Goal: Task Accomplishment & Management: Complete application form

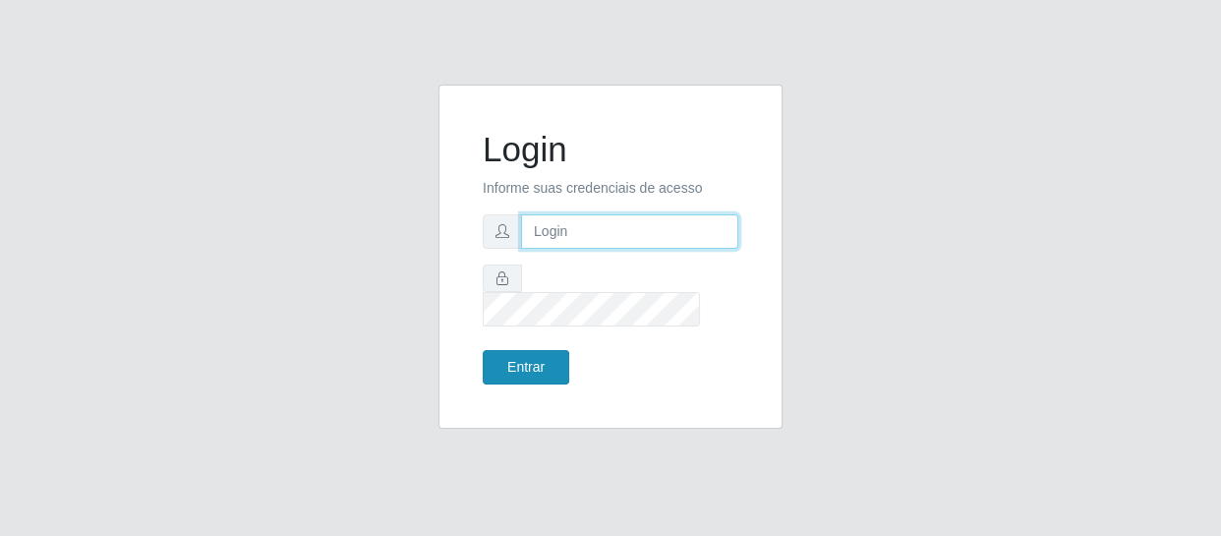
type input "[EMAIL_ADDRESS][DOMAIN_NAME]"
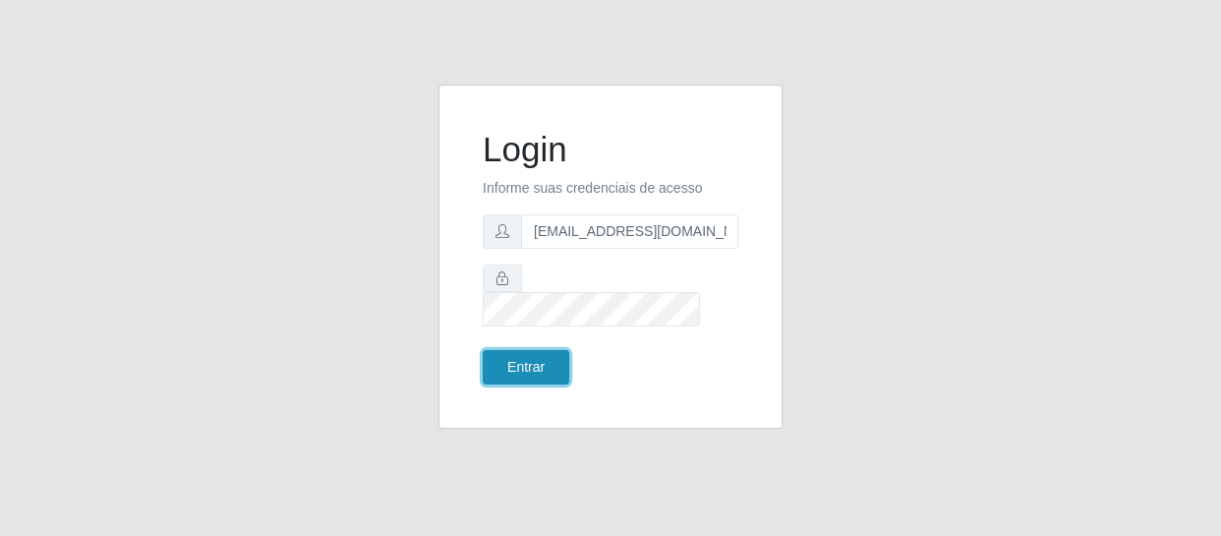
click at [507, 360] on button "Entrar" at bounding box center [526, 367] width 87 height 34
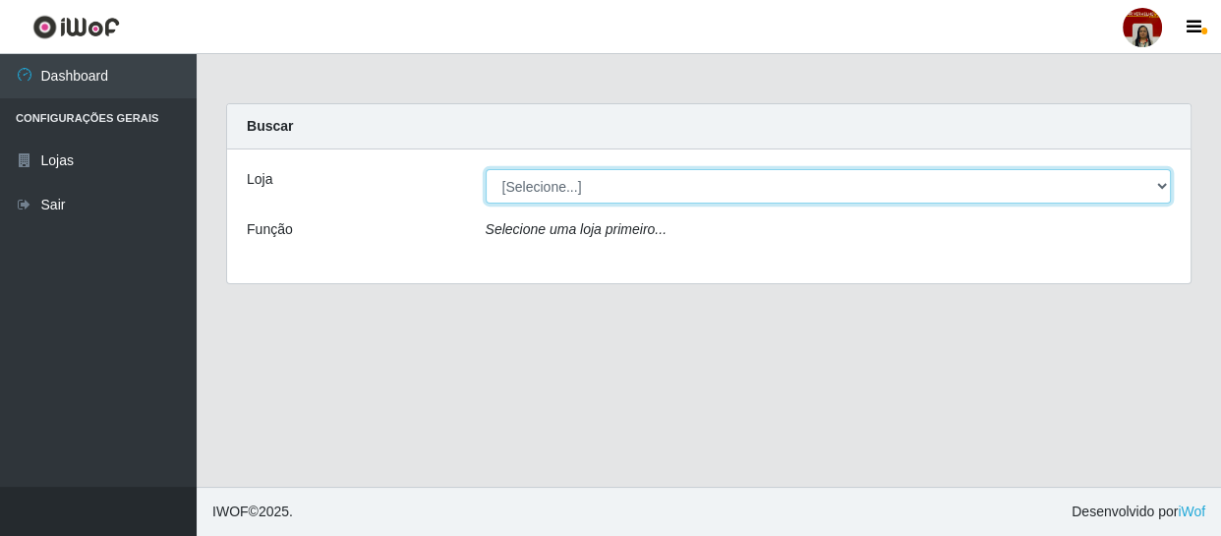
drag, startPoint x: 620, startPoint y: 178, endPoint x: 620, endPoint y: 194, distance: 15.7
click at [620, 178] on select "[Selecione...] Mar Vermelho - Loja 04" at bounding box center [829, 186] width 686 height 34
select select "251"
click at [486, 169] on select "[Selecione...] Mar Vermelho - Loja 04" at bounding box center [829, 186] width 686 height 34
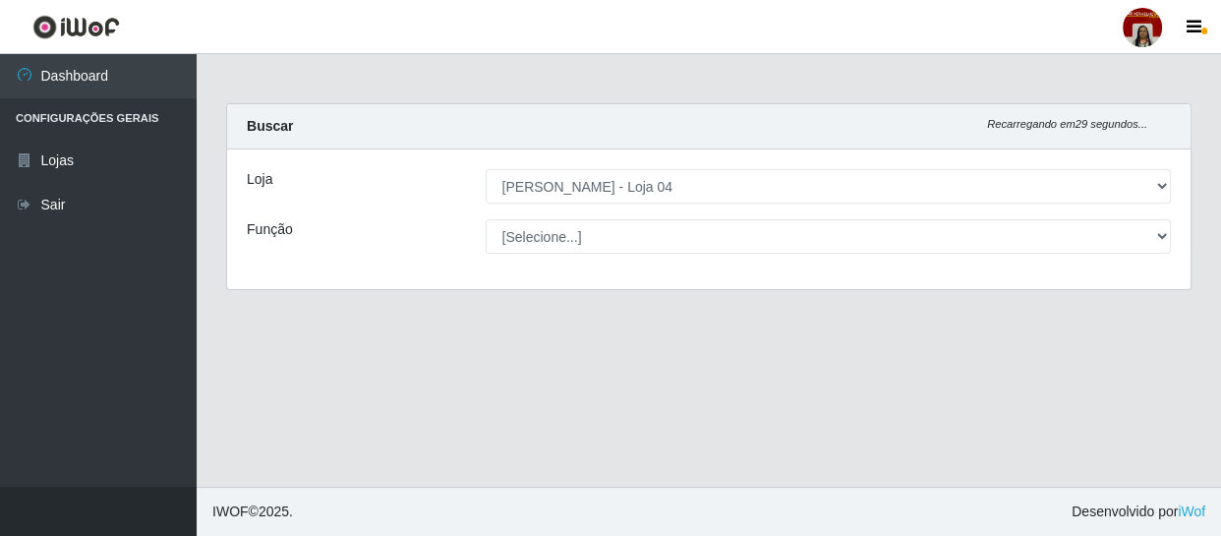
click at [616, 256] on div "Loja [Selecione...] Mar Vermelho - Loja 04 Função [Selecione...] ASG ASG + ASG …" at bounding box center [709, 219] width 964 height 140
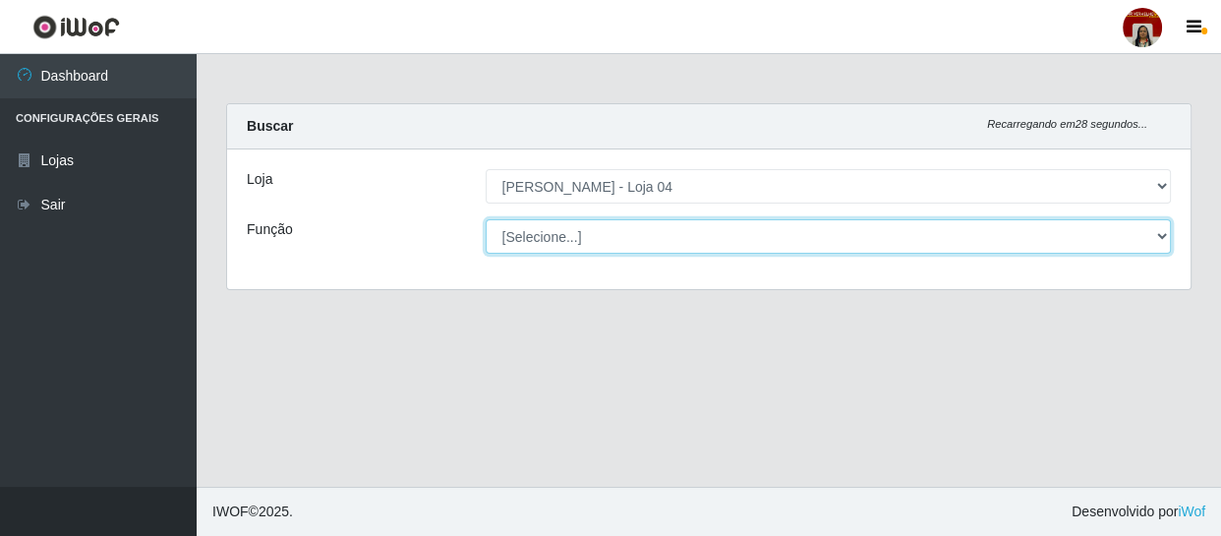
click at [617, 242] on select "[Selecione...] ASG ASG + ASG ++ Auxiliar de Depósito Auxiliar de Depósito + Aux…" at bounding box center [829, 236] width 686 height 34
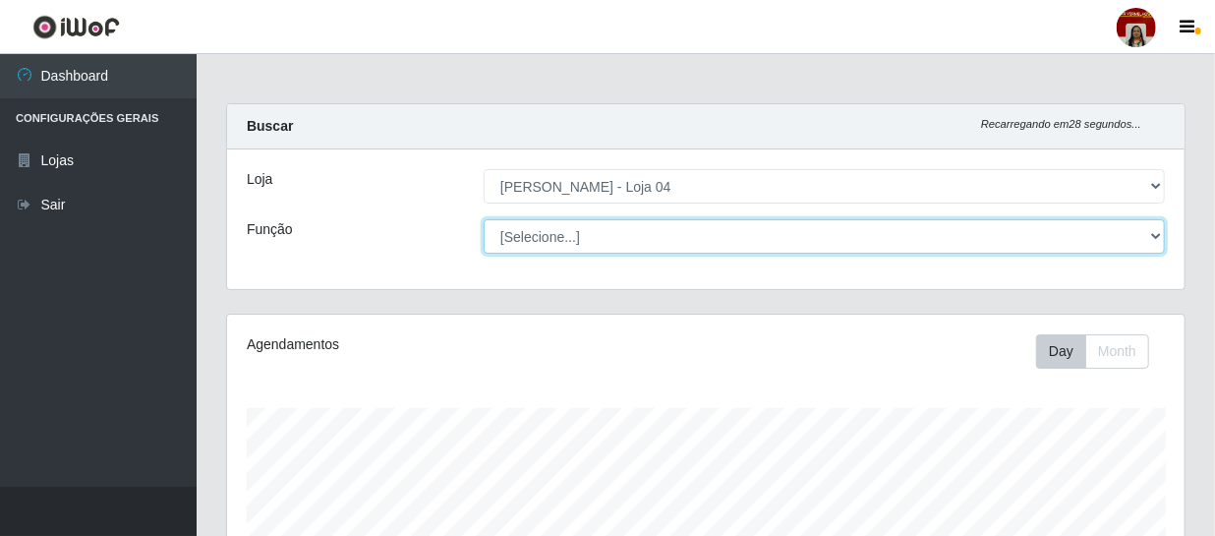
scroll to position [408, 958]
click at [484, 219] on select "[Selecione...] ASG ASG + ASG ++ Auxiliar de Depósito Auxiliar de Depósito + Aux…" at bounding box center [824, 236] width 681 height 34
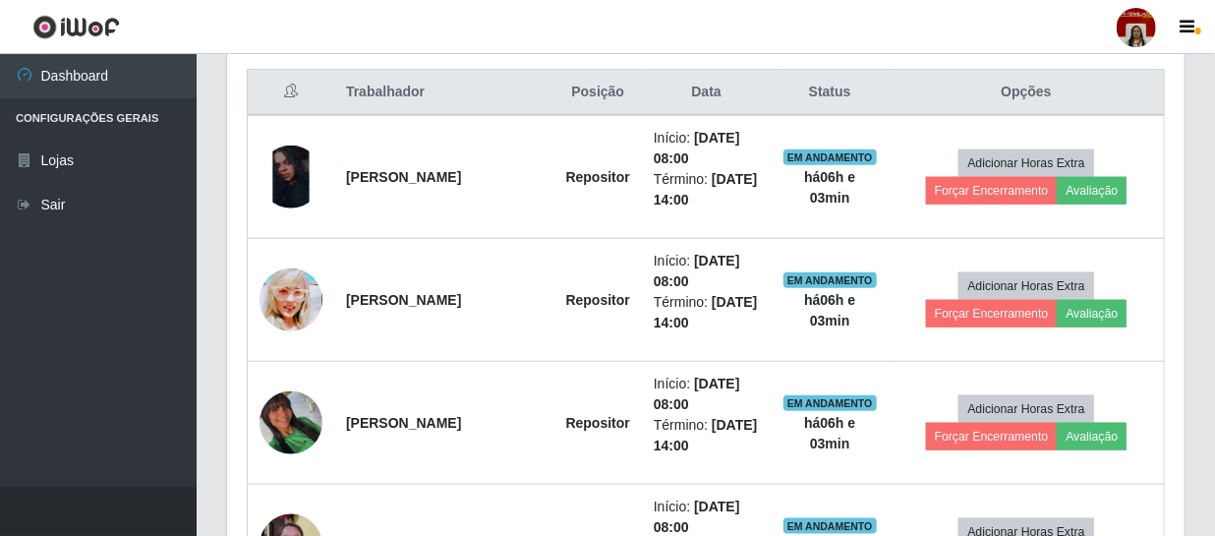
scroll to position [715, 0]
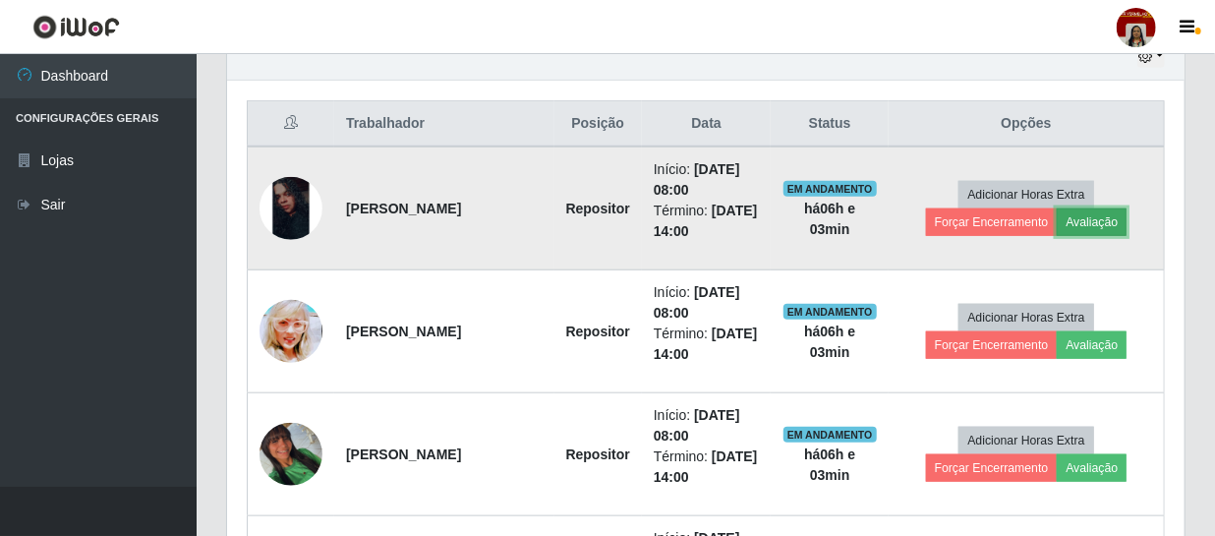
click at [1078, 215] on button "Avaliação" at bounding box center [1092, 222] width 70 height 28
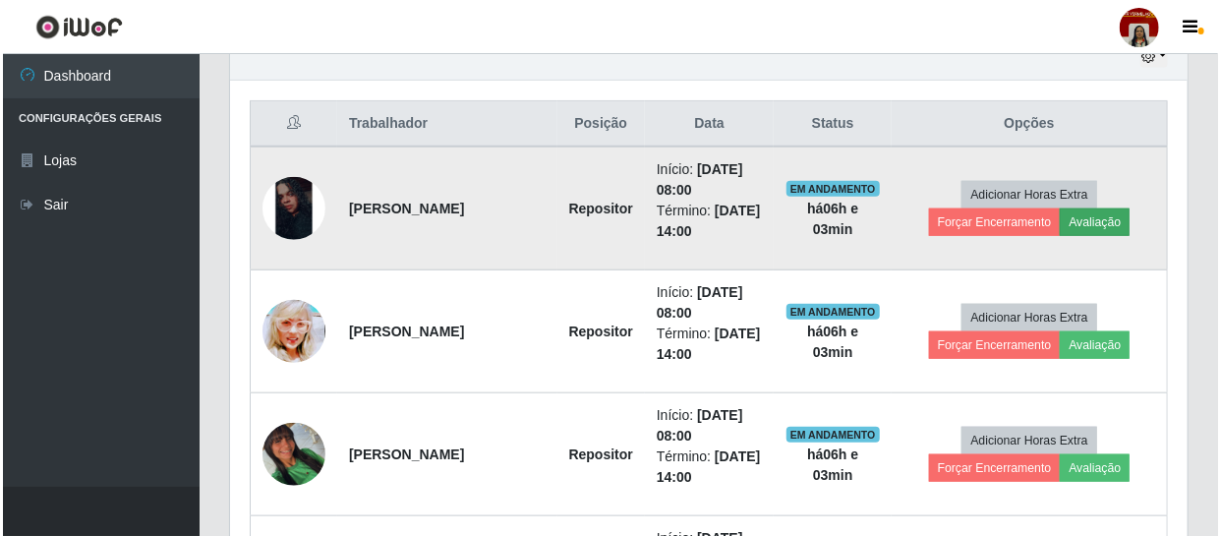
scroll to position [408, 949]
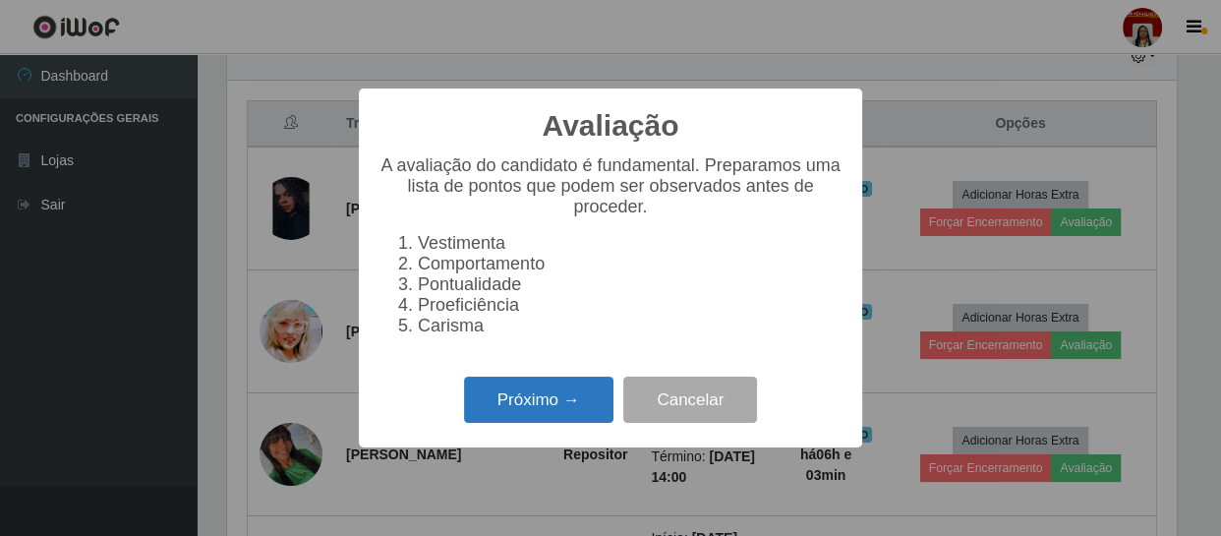
click at [521, 423] on button "Próximo →" at bounding box center [538, 400] width 149 height 46
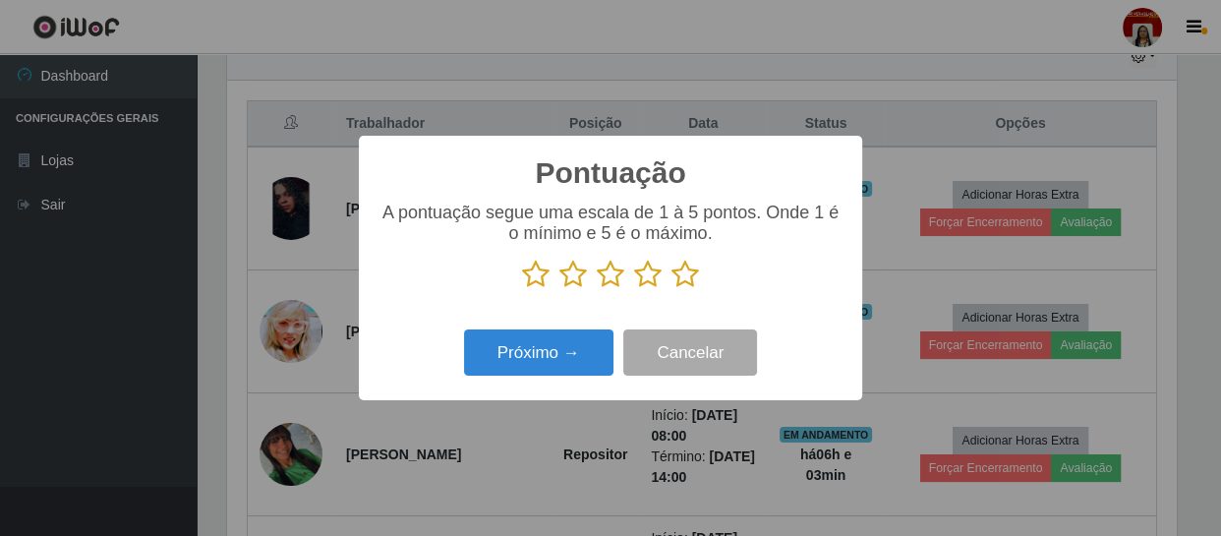
click at [675, 285] on icon at bounding box center [686, 274] width 28 height 29
click at [672, 289] on input "radio" at bounding box center [672, 289] width 0 height 0
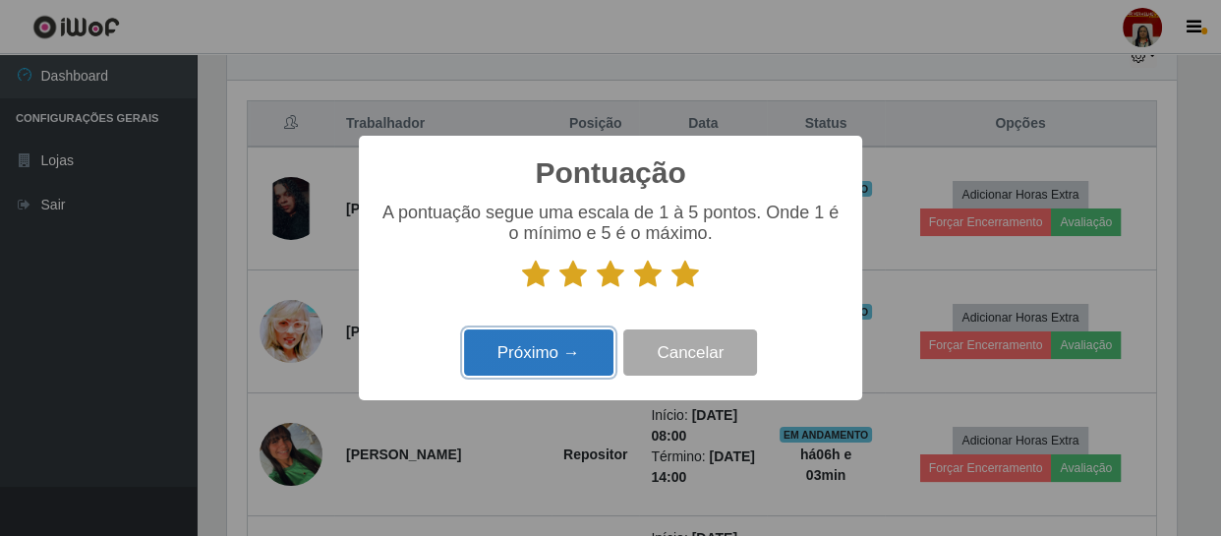
click at [568, 366] on button "Próximo →" at bounding box center [538, 352] width 149 height 46
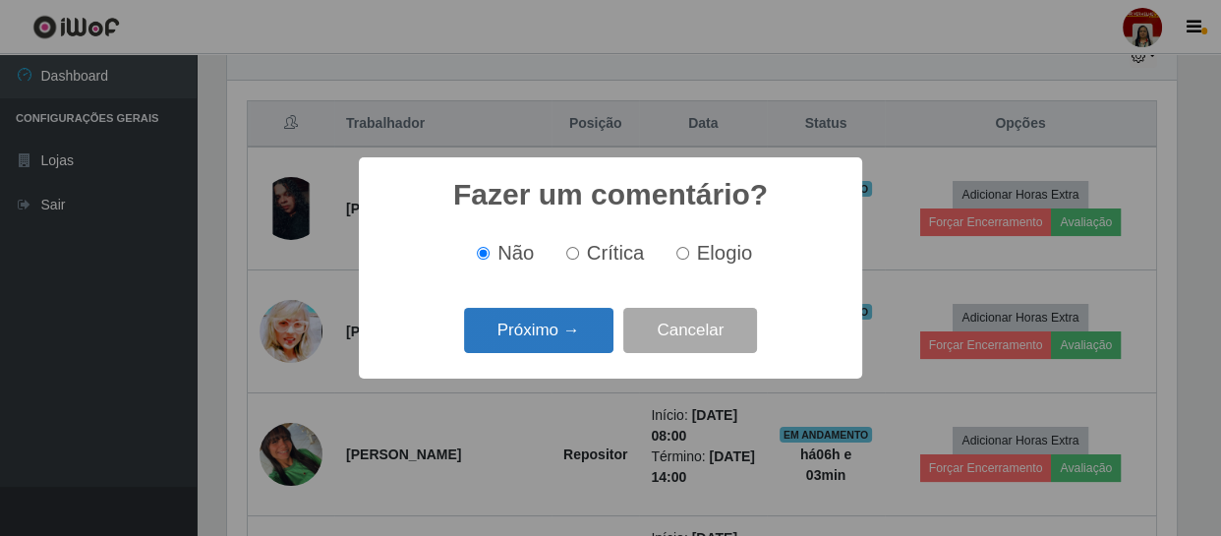
click at [572, 335] on button "Próximo →" at bounding box center [538, 331] width 149 height 46
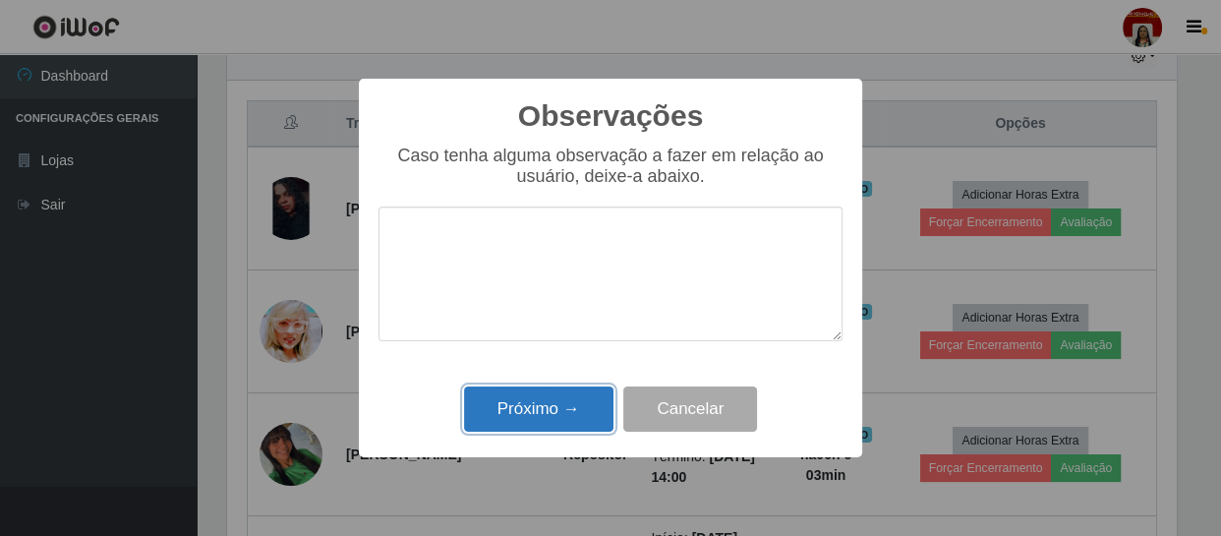
click at [551, 421] on button "Próximo →" at bounding box center [538, 409] width 149 height 46
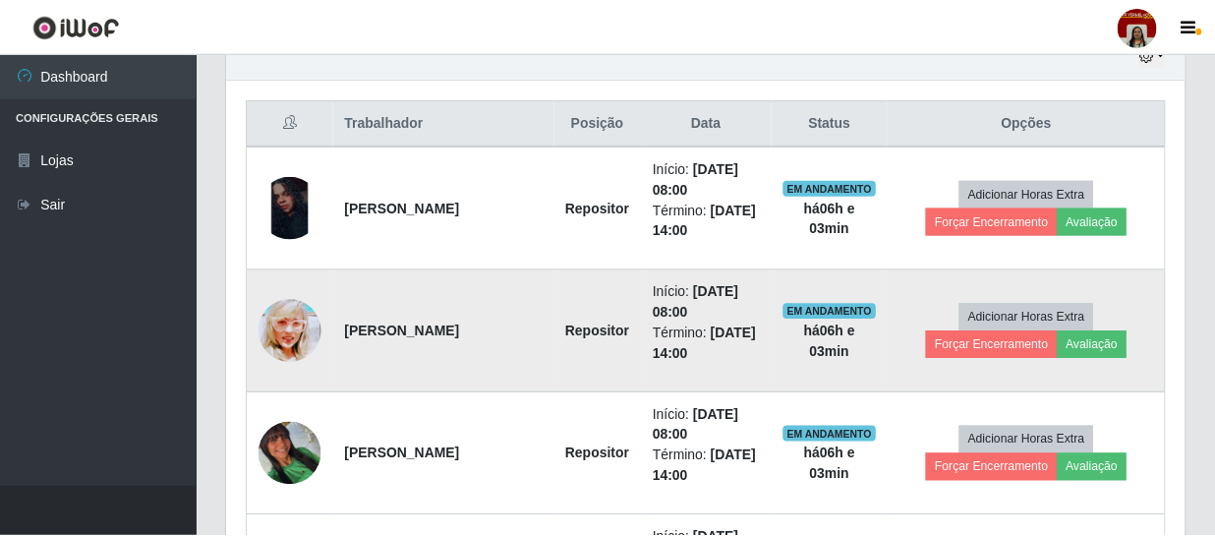
scroll to position [408, 958]
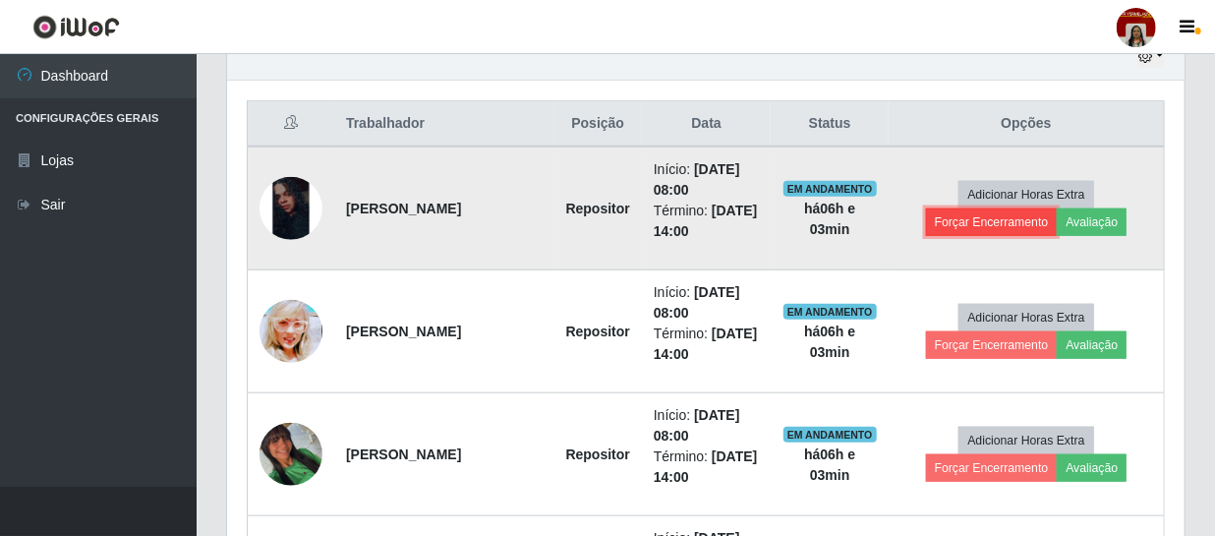
click at [960, 220] on button "Forçar Encerramento" at bounding box center [992, 222] width 132 height 28
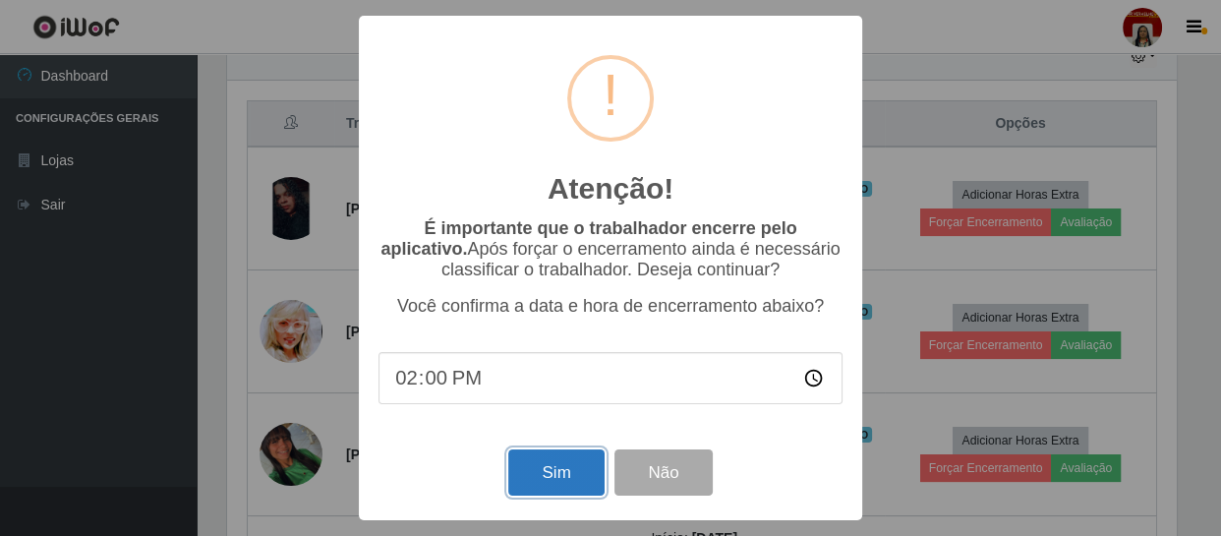
click at [540, 465] on button "Sim" at bounding box center [555, 472] width 95 height 46
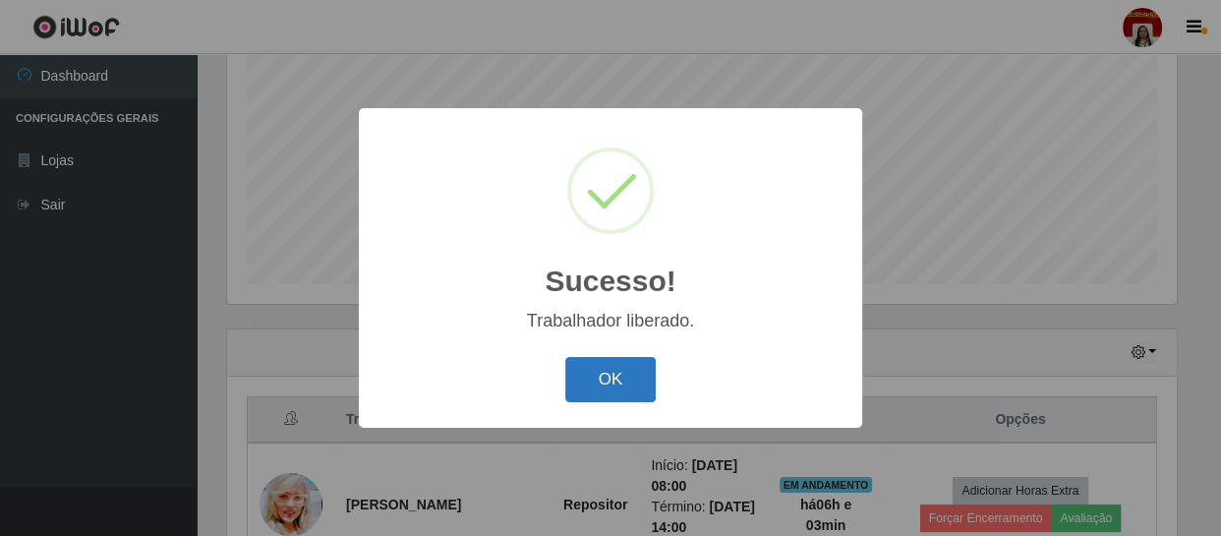
click at [614, 380] on button "OK" at bounding box center [610, 380] width 91 height 46
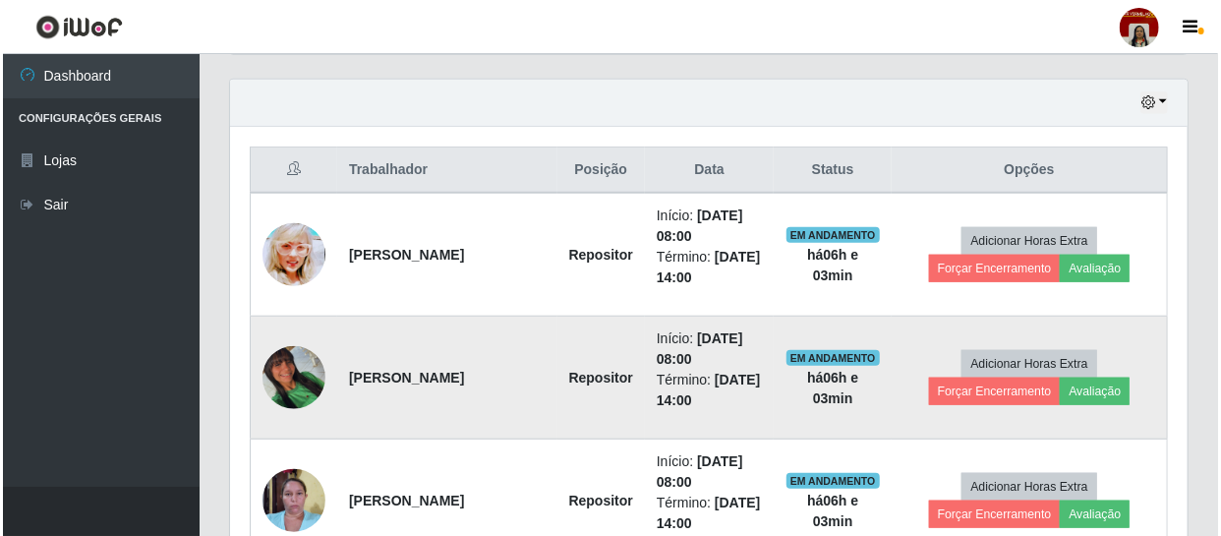
scroll to position [687, 0]
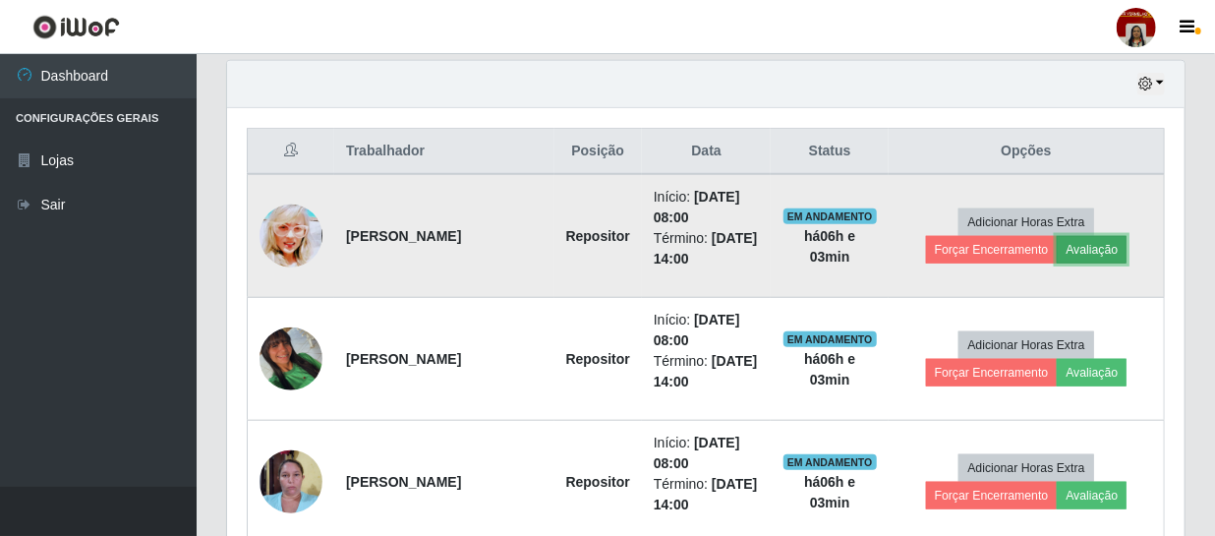
click at [1112, 250] on button "Avaliação" at bounding box center [1092, 250] width 70 height 28
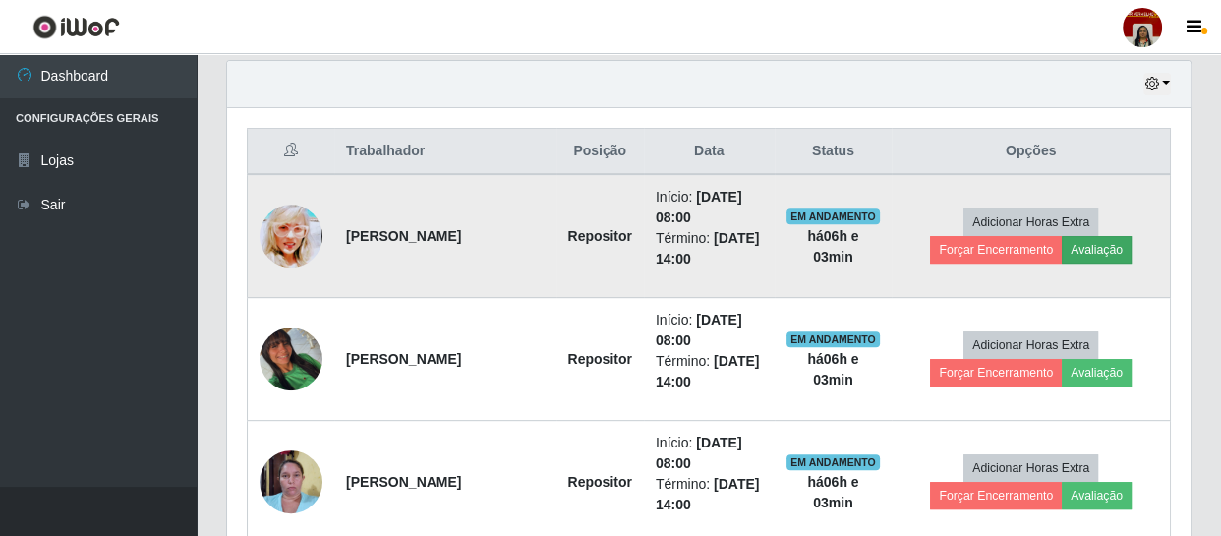
scroll to position [408, 949]
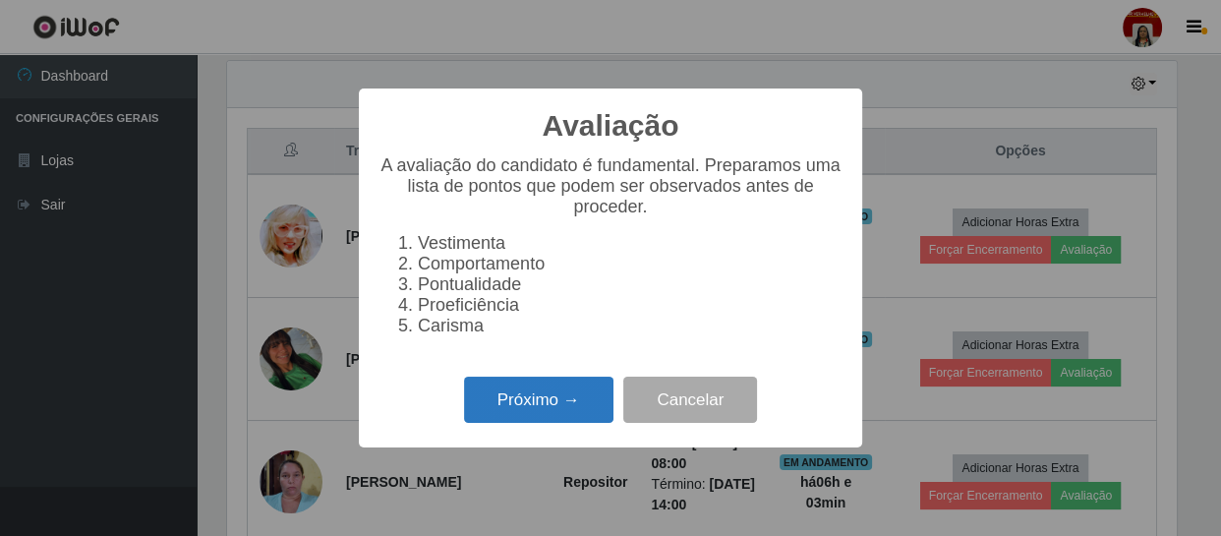
click at [557, 399] on button "Próximo →" at bounding box center [538, 400] width 149 height 46
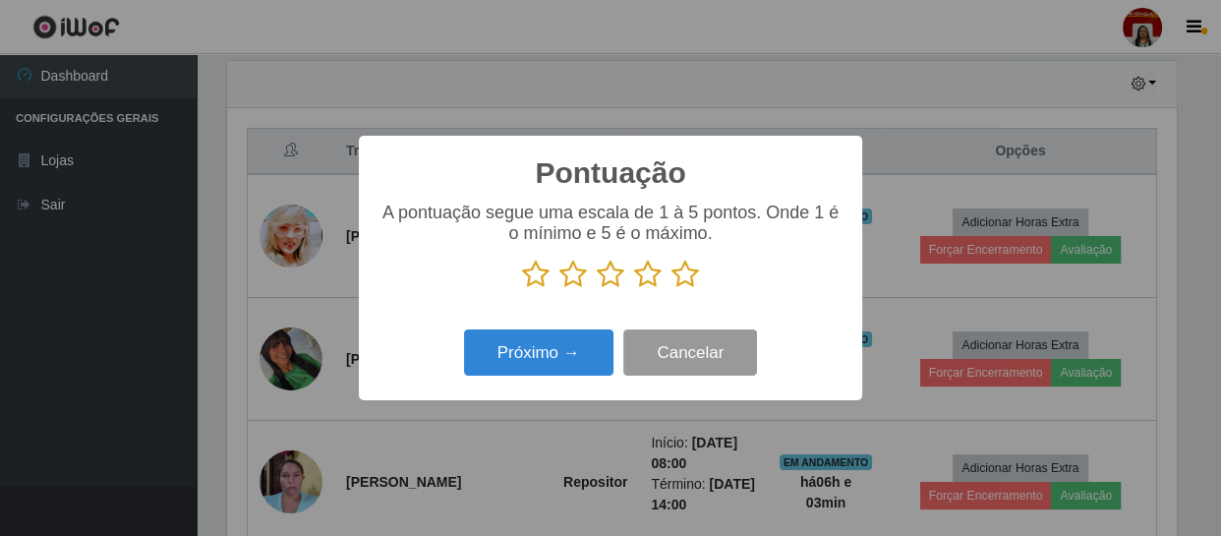
scroll to position [982854, 982312]
click at [680, 286] on icon at bounding box center [686, 274] width 28 height 29
click at [672, 289] on input "radio" at bounding box center [672, 289] width 0 height 0
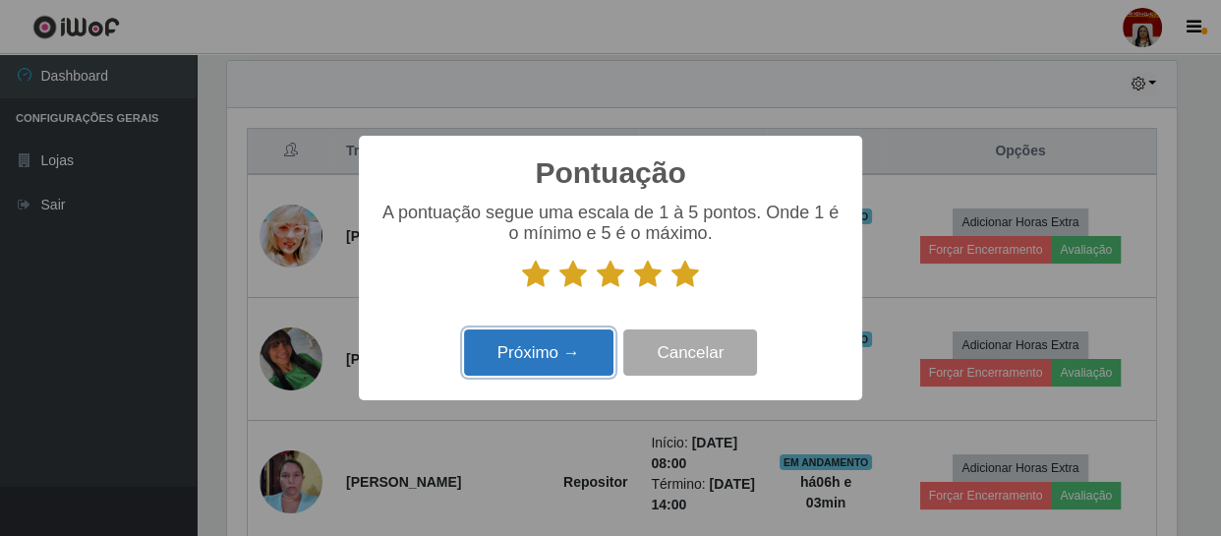
click at [558, 354] on button "Próximo →" at bounding box center [538, 352] width 149 height 46
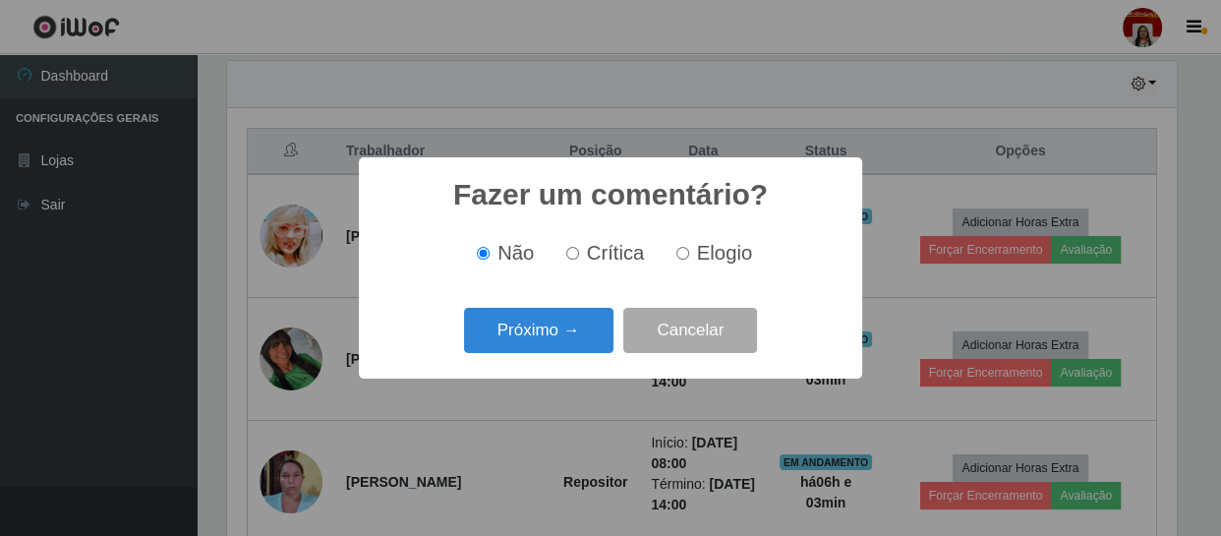
click at [558, 354] on button "Próximo →" at bounding box center [538, 331] width 149 height 46
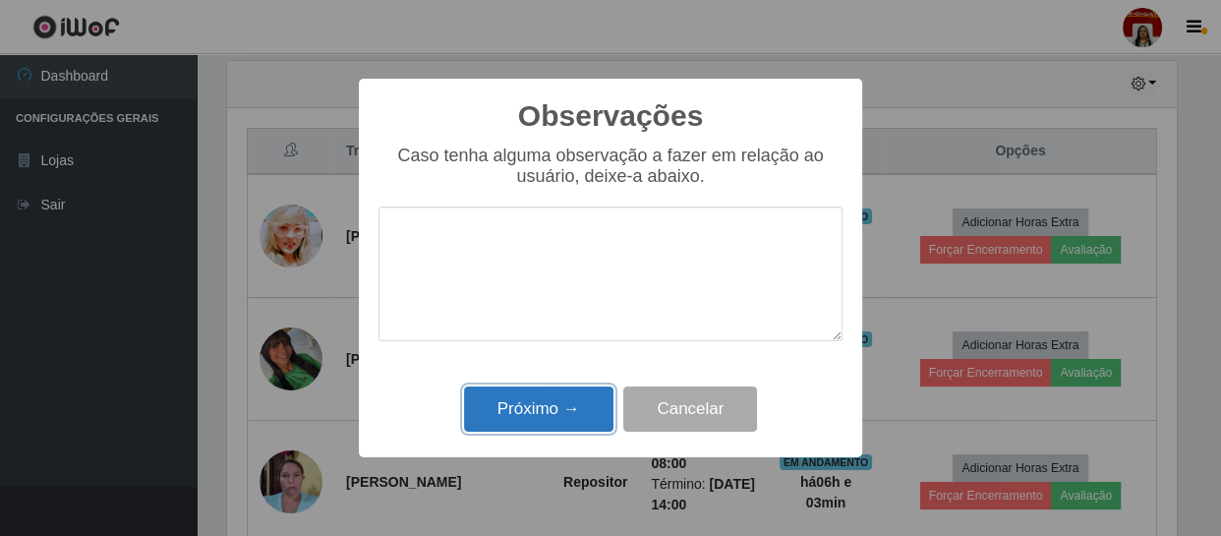
click at [561, 402] on button "Próximo →" at bounding box center [538, 409] width 149 height 46
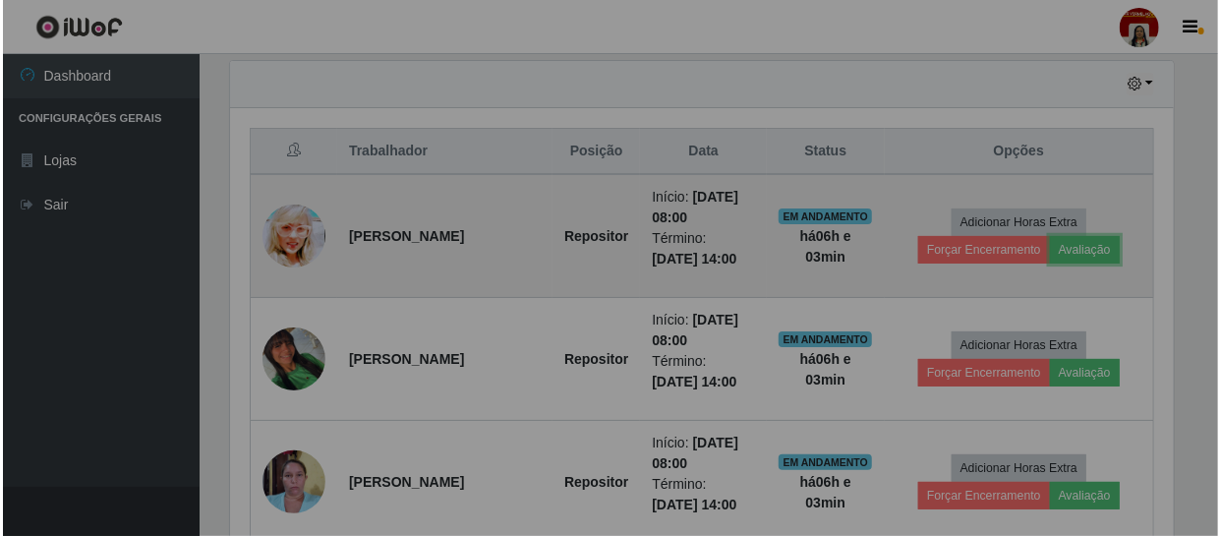
scroll to position [408, 958]
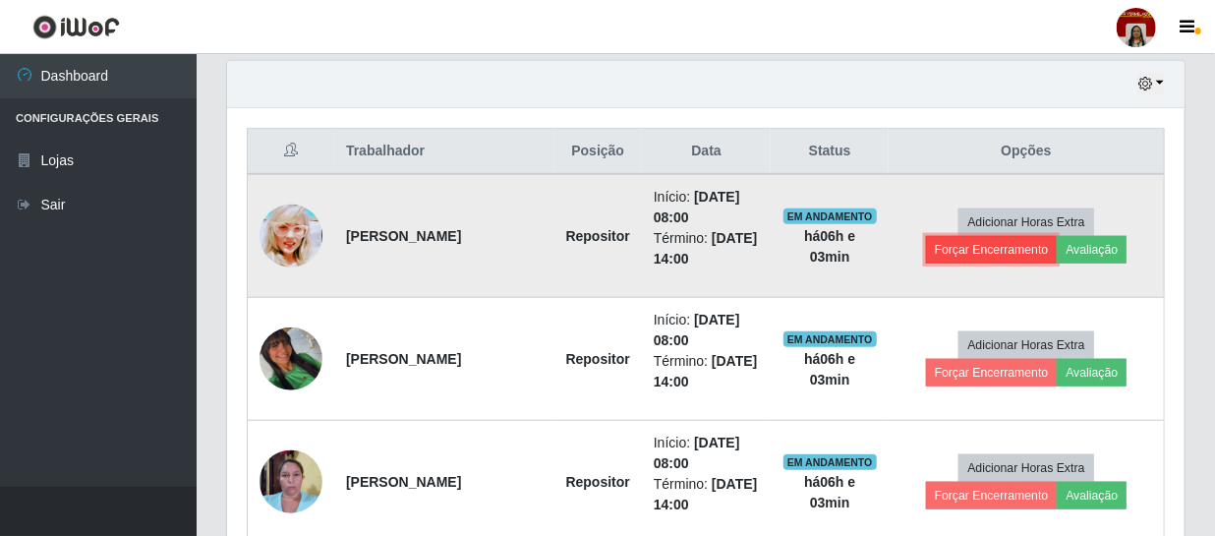
click at [978, 250] on button "Forçar Encerramento" at bounding box center [992, 250] width 132 height 28
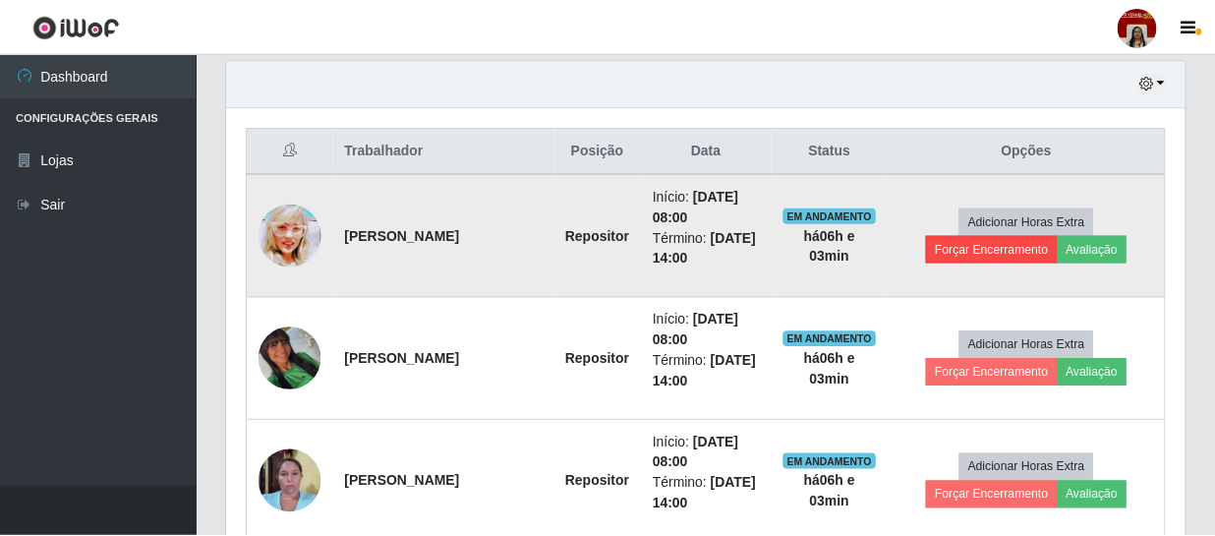
scroll to position [408, 949]
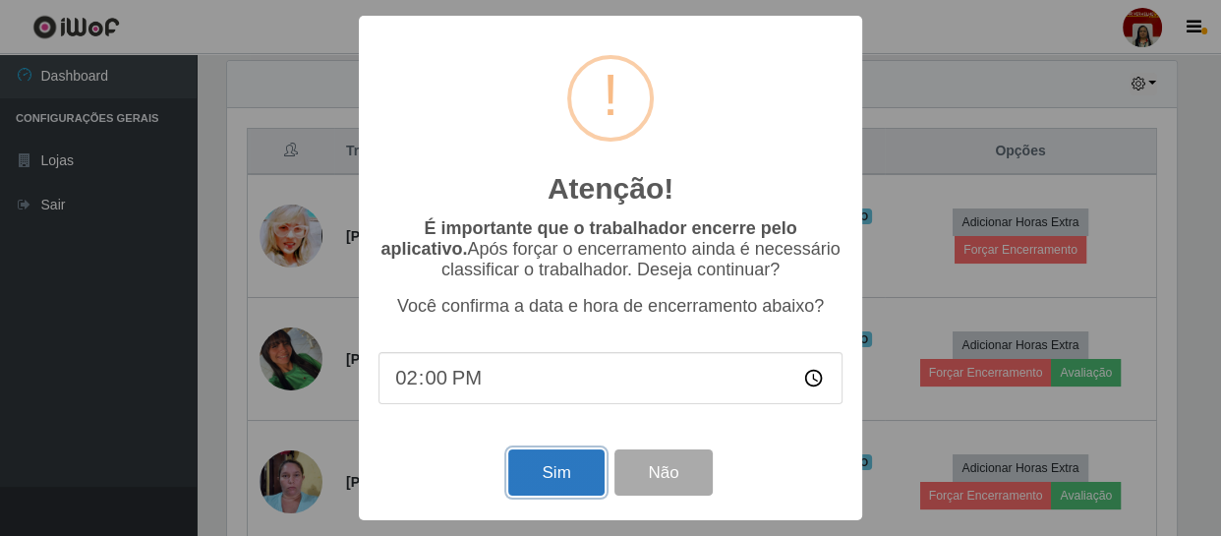
click at [558, 472] on button "Sim" at bounding box center [555, 472] width 95 height 46
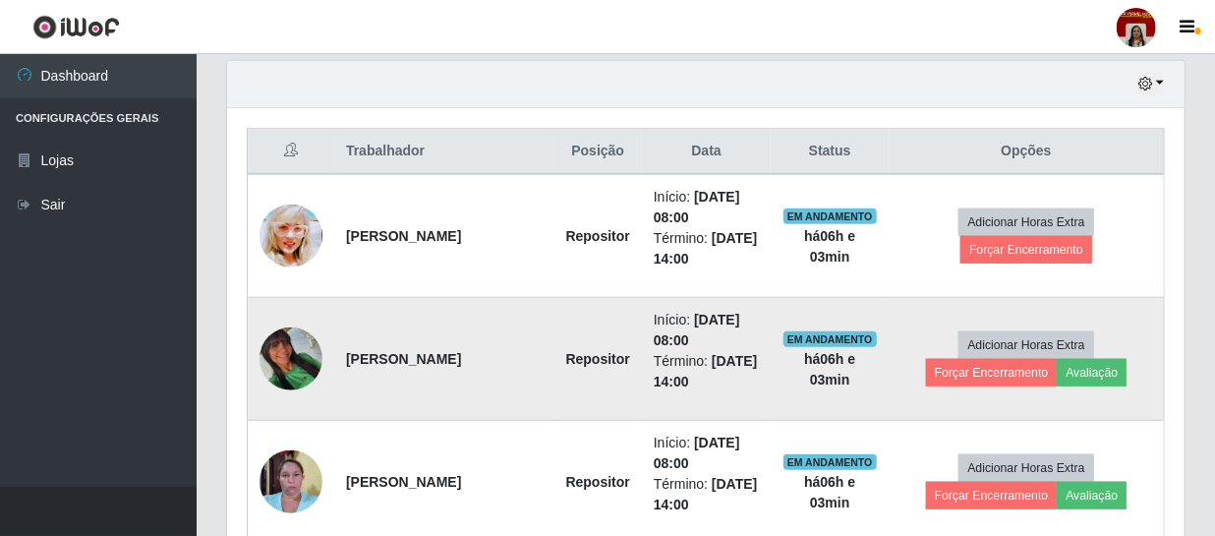
scroll to position [0, 0]
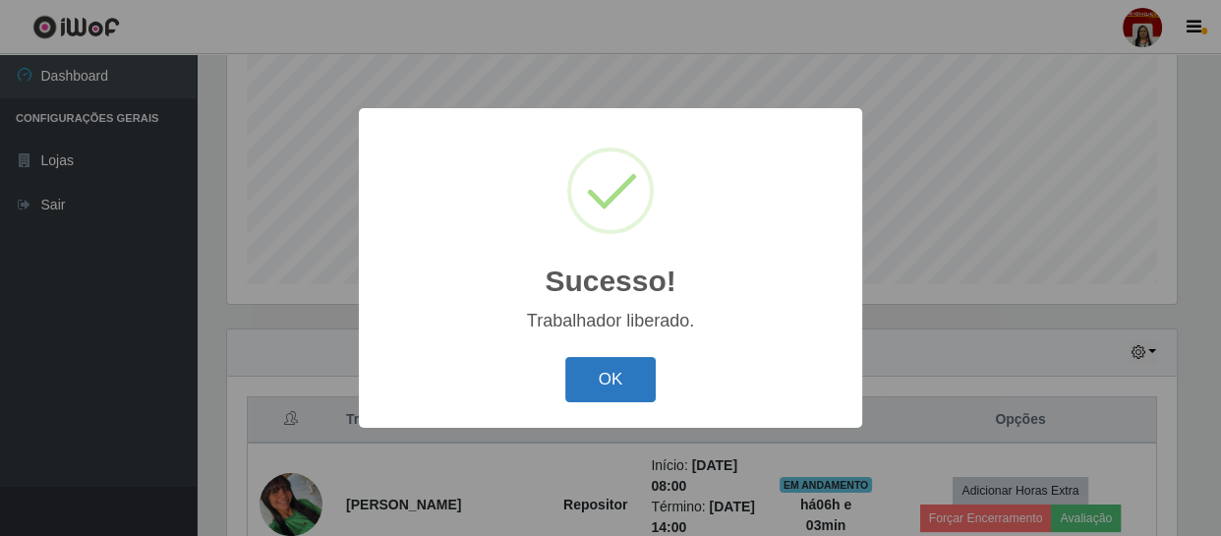
click at [625, 382] on button "OK" at bounding box center [610, 380] width 91 height 46
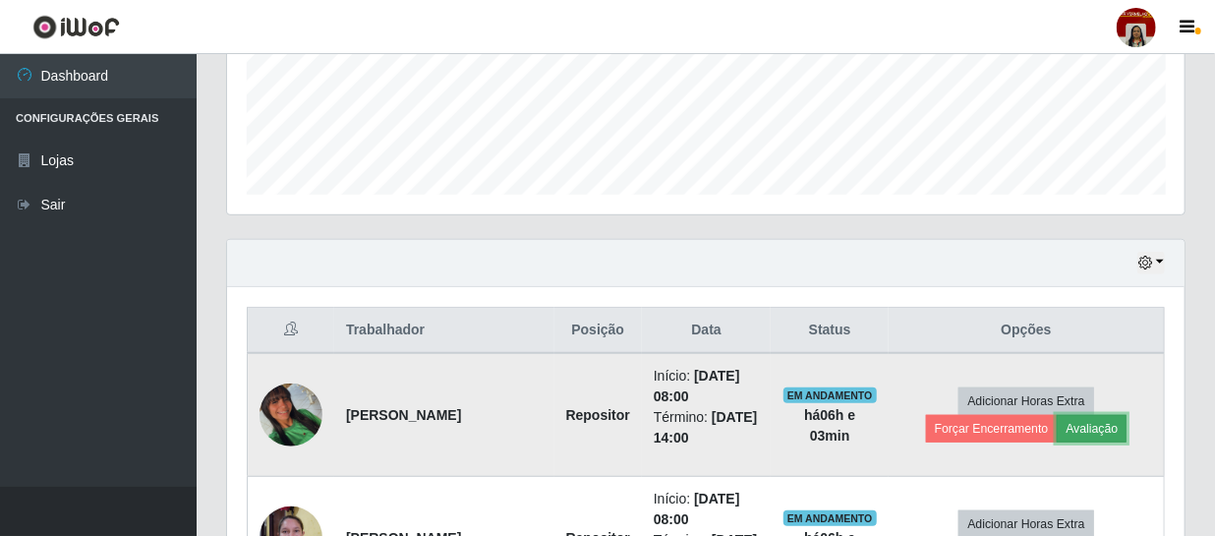
click at [1088, 422] on button "Avaliação" at bounding box center [1092, 429] width 70 height 28
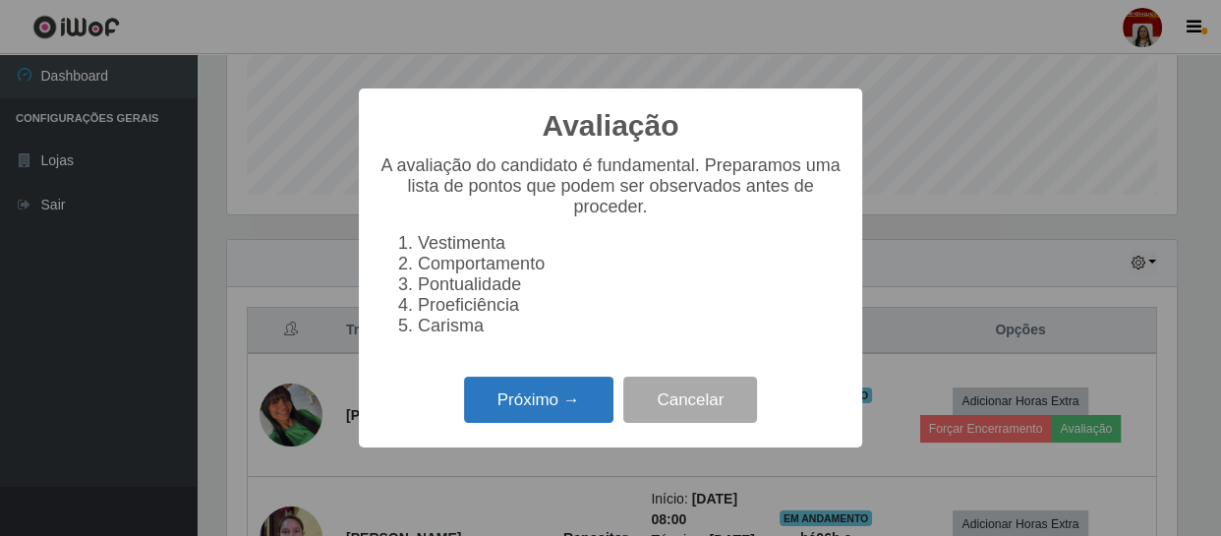
click at [505, 404] on button "Próximo →" at bounding box center [538, 400] width 149 height 46
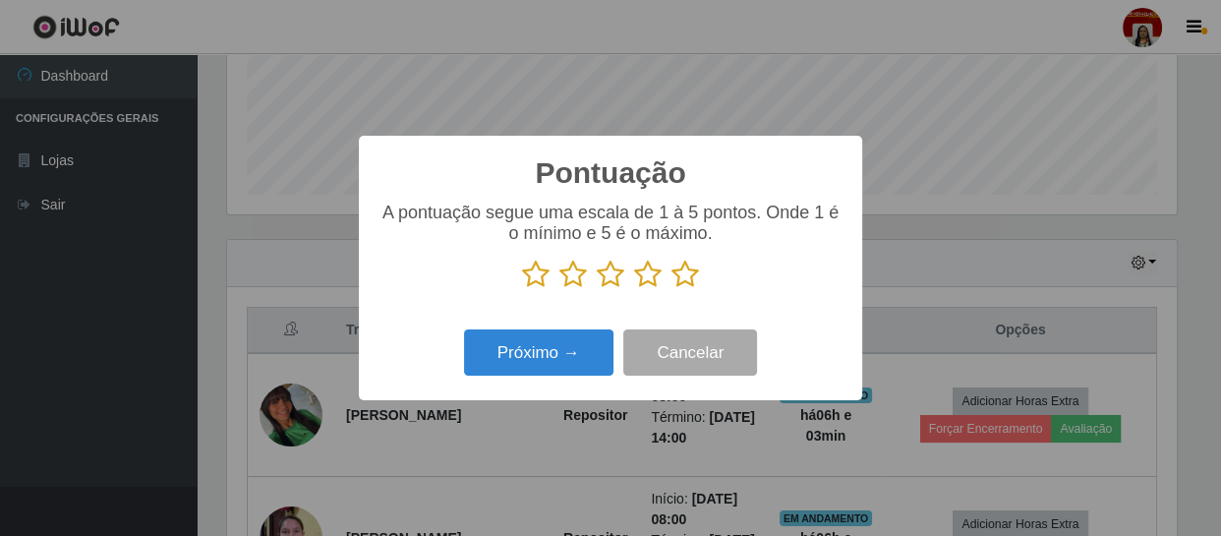
click at [680, 276] on icon at bounding box center [686, 274] width 28 height 29
click at [672, 289] on input "radio" at bounding box center [672, 289] width 0 height 0
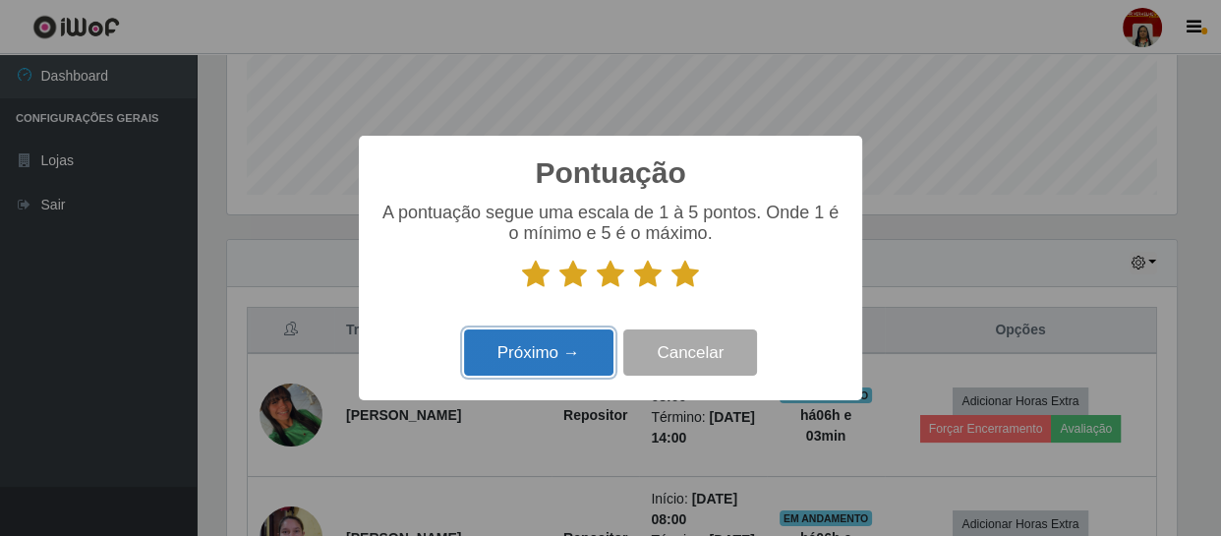
click at [539, 357] on button "Próximo →" at bounding box center [538, 352] width 149 height 46
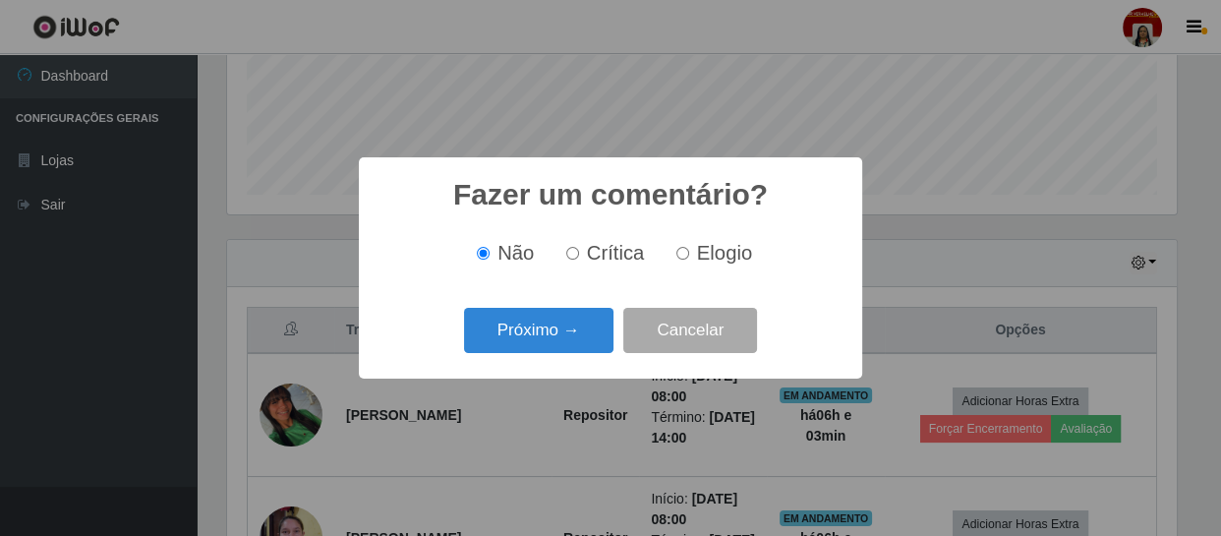
click at [573, 358] on div "Próximo → Cancelar" at bounding box center [611, 330] width 464 height 56
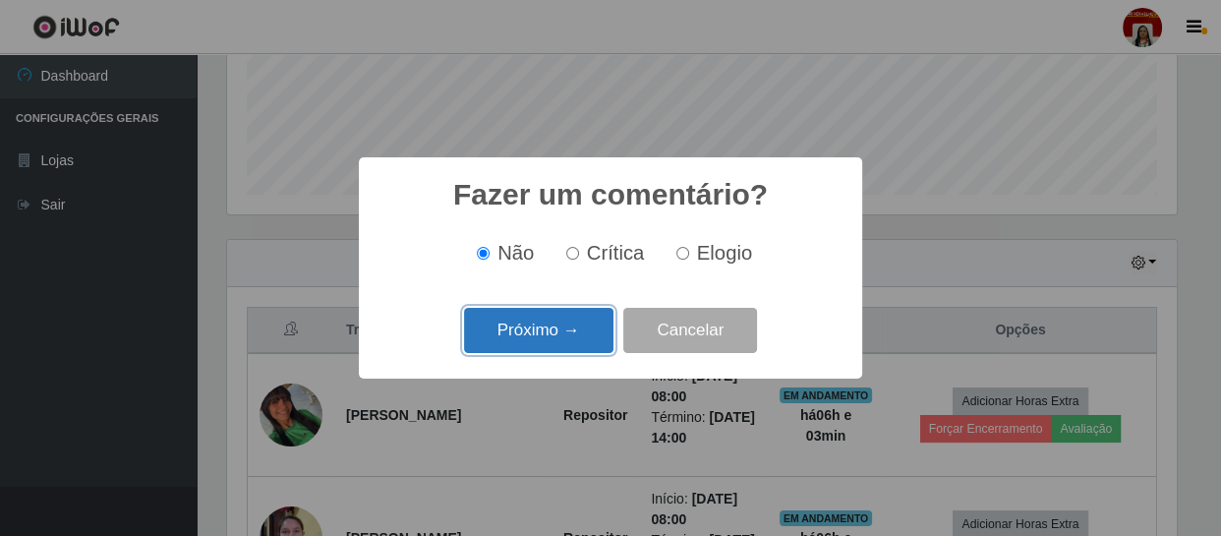
click at [570, 347] on button "Próximo →" at bounding box center [538, 331] width 149 height 46
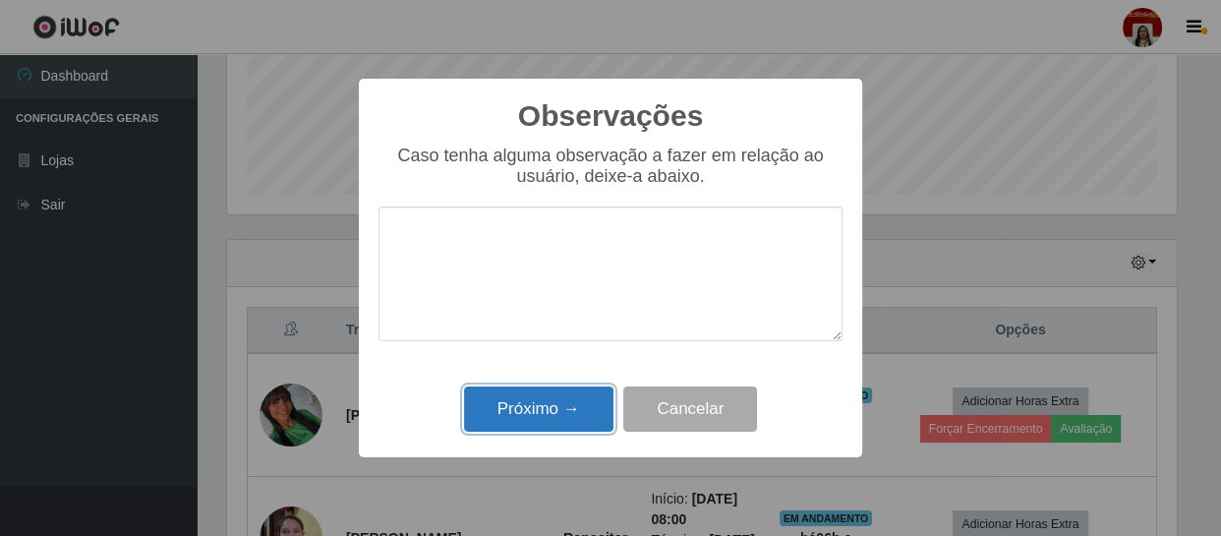
click at [581, 400] on button "Próximo →" at bounding box center [538, 409] width 149 height 46
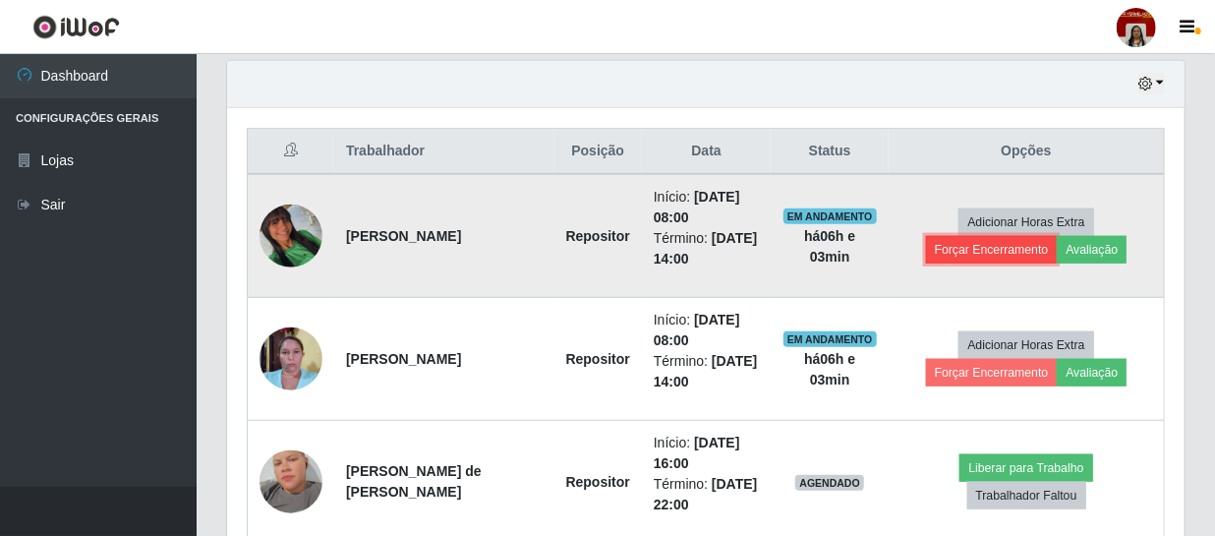
click at [1003, 250] on button "Forçar Encerramento" at bounding box center [992, 250] width 132 height 28
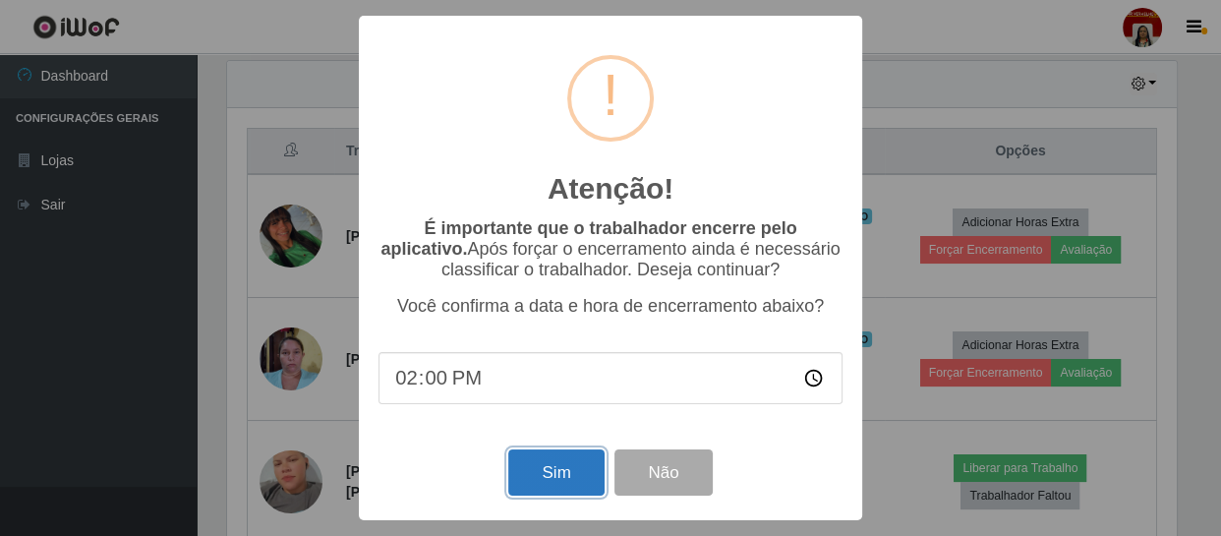
click at [562, 455] on button "Sim" at bounding box center [555, 472] width 95 height 46
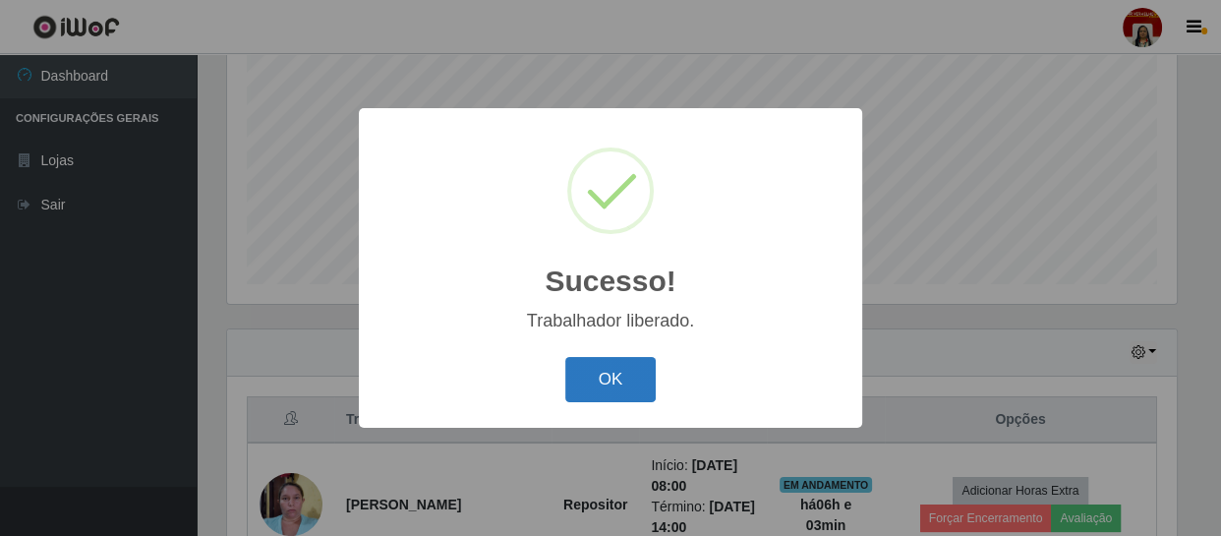
click at [589, 383] on button "OK" at bounding box center [610, 380] width 91 height 46
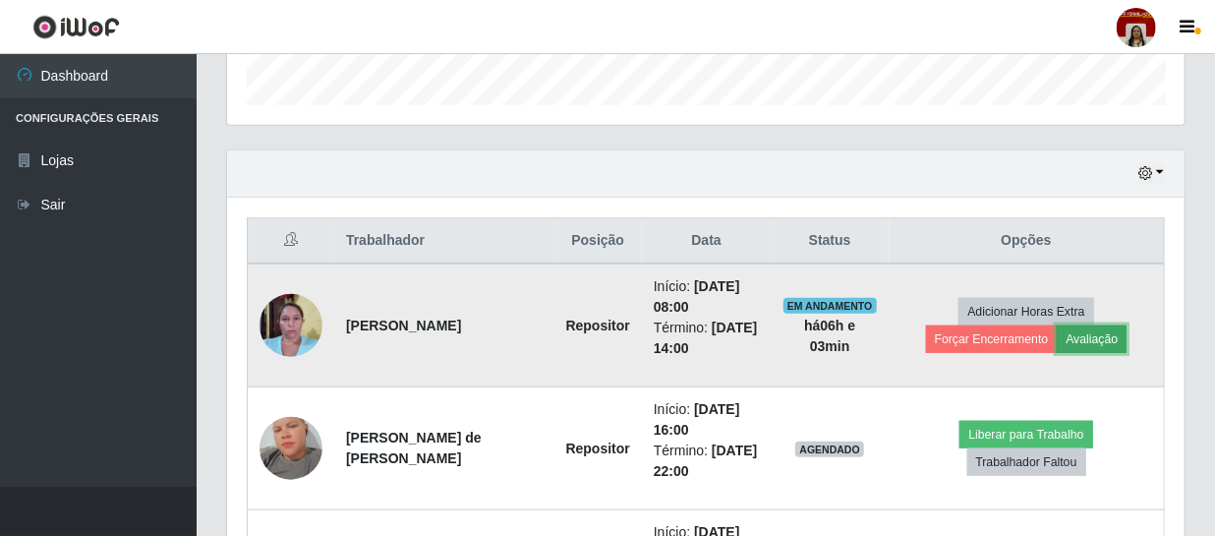
click at [1112, 339] on button "Avaliação" at bounding box center [1092, 339] width 70 height 28
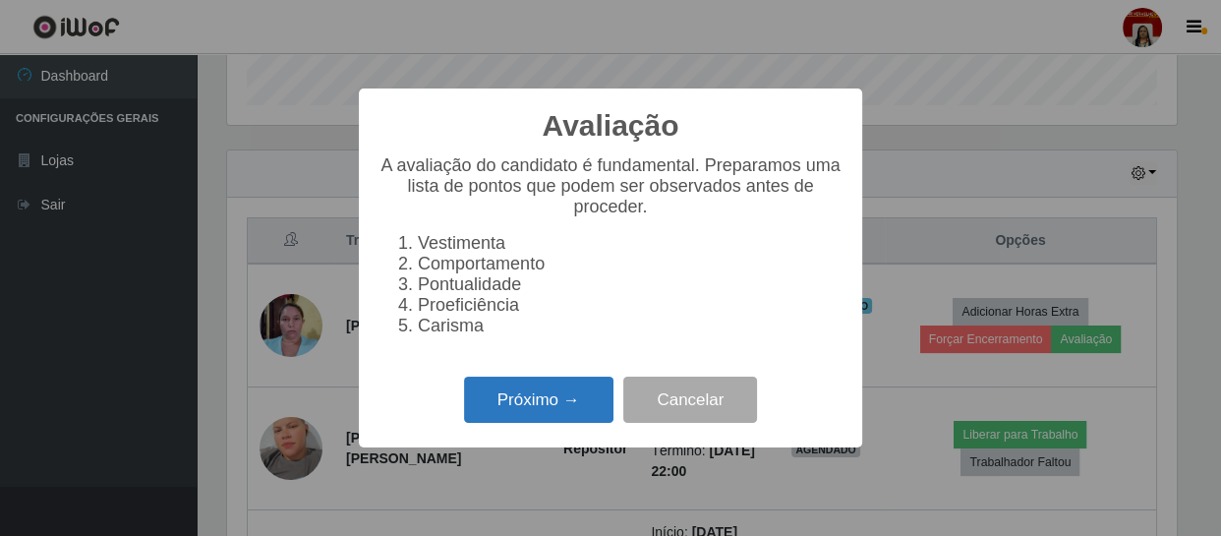
click at [608, 411] on button "Próximo →" at bounding box center [538, 400] width 149 height 46
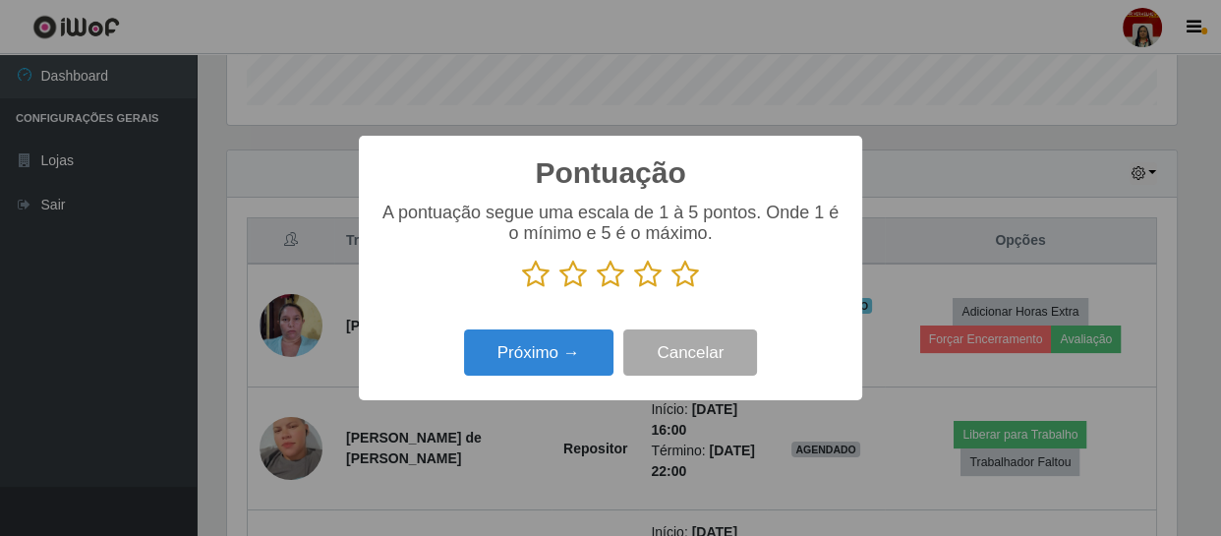
click at [682, 275] on icon at bounding box center [686, 274] width 28 height 29
click at [672, 289] on input "radio" at bounding box center [672, 289] width 0 height 0
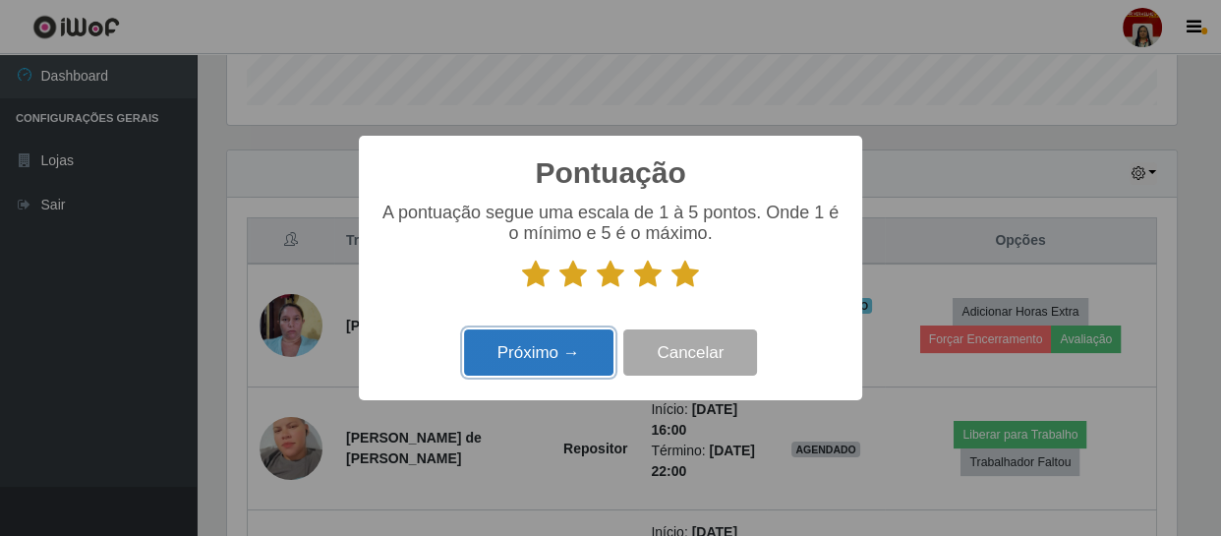
click at [598, 341] on button "Próximo →" at bounding box center [538, 352] width 149 height 46
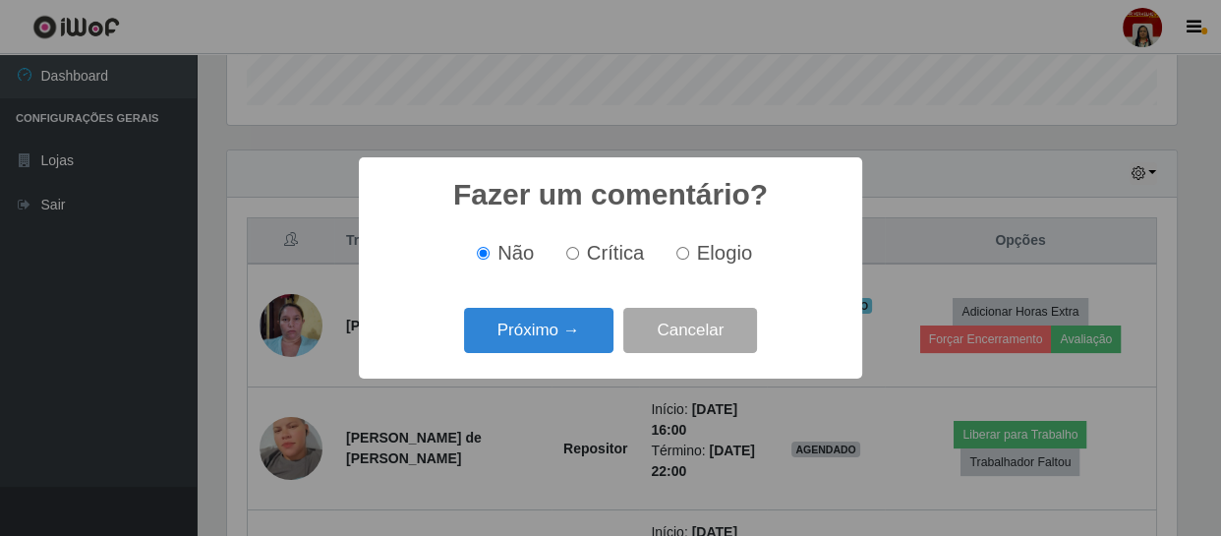
click at [586, 356] on div "Próximo → Cancelar" at bounding box center [611, 330] width 464 height 56
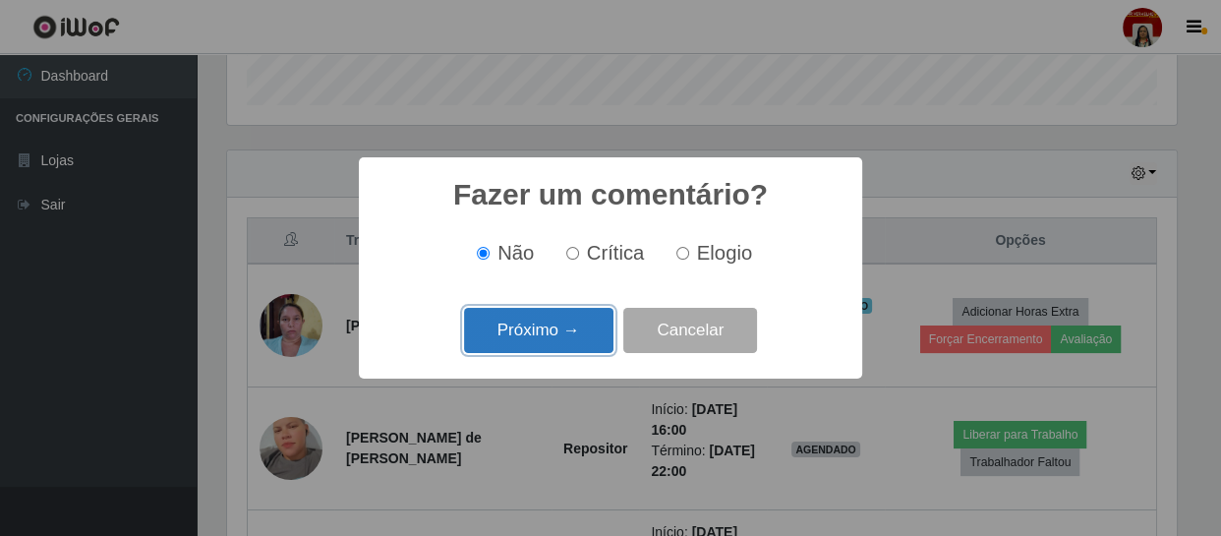
click at [584, 344] on button "Próximo →" at bounding box center [538, 331] width 149 height 46
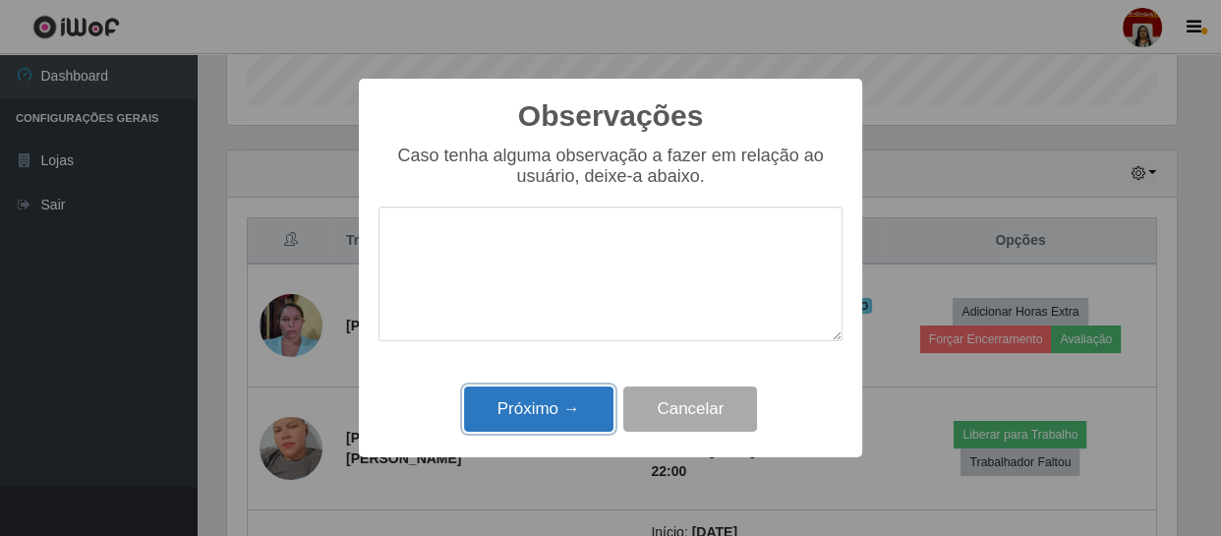
click at [578, 418] on button "Próximo →" at bounding box center [538, 409] width 149 height 46
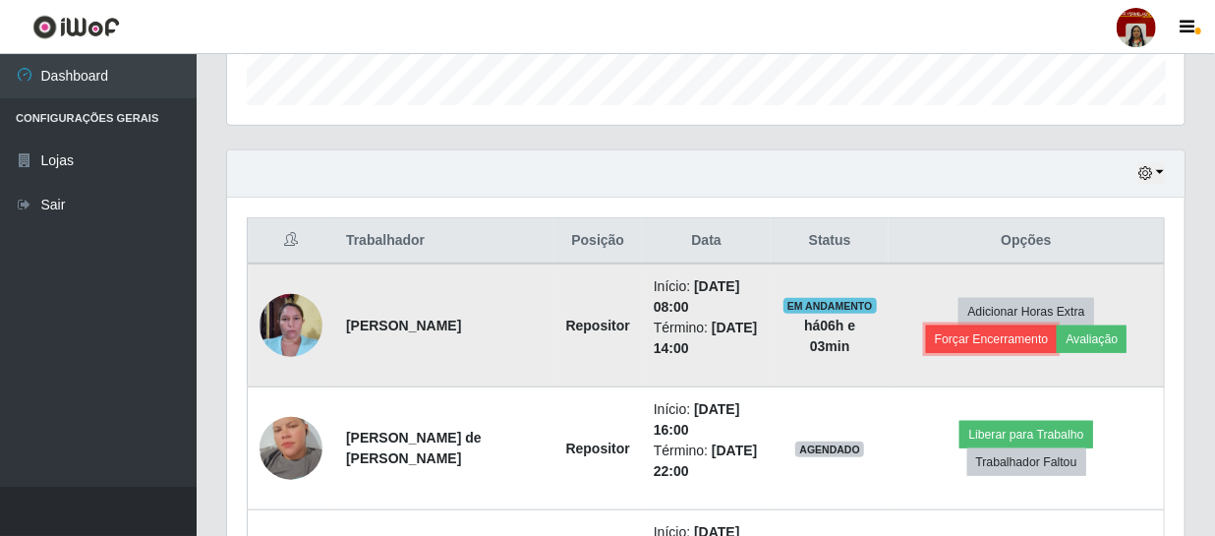
click at [968, 335] on button "Forçar Encerramento" at bounding box center [992, 339] width 132 height 28
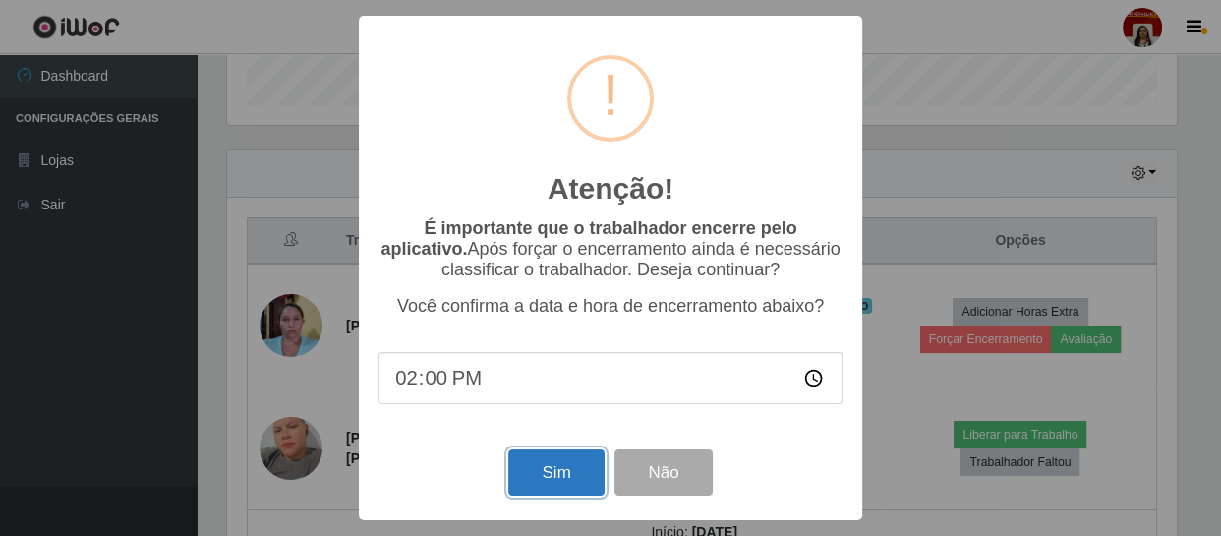
click at [592, 485] on button "Sim" at bounding box center [555, 472] width 95 height 46
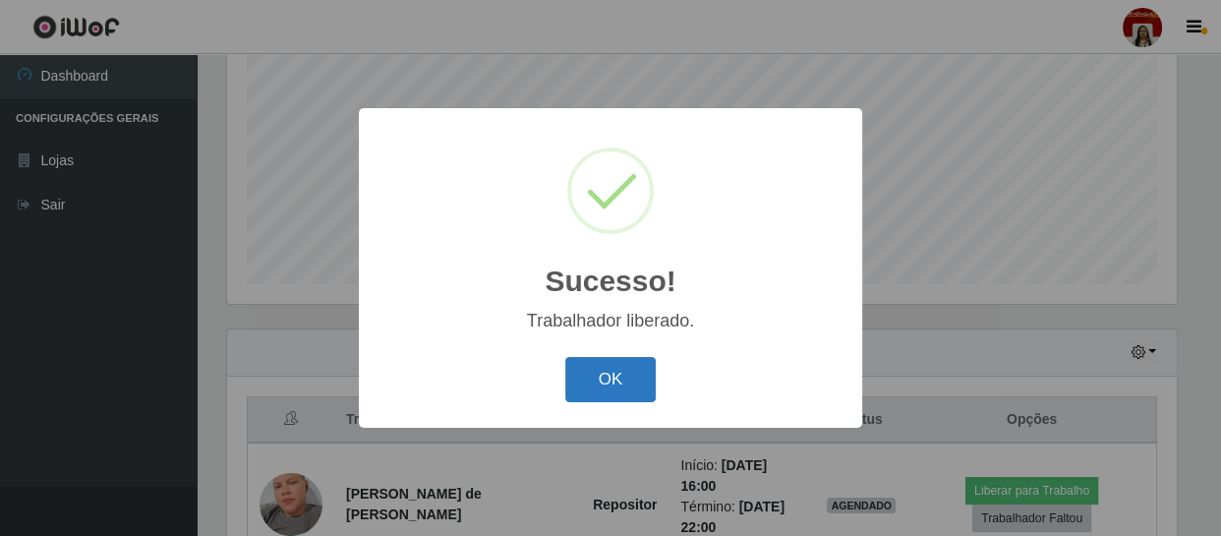
click at [618, 392] on button "OK" at bounding box center [610, 380] width 91 height 46
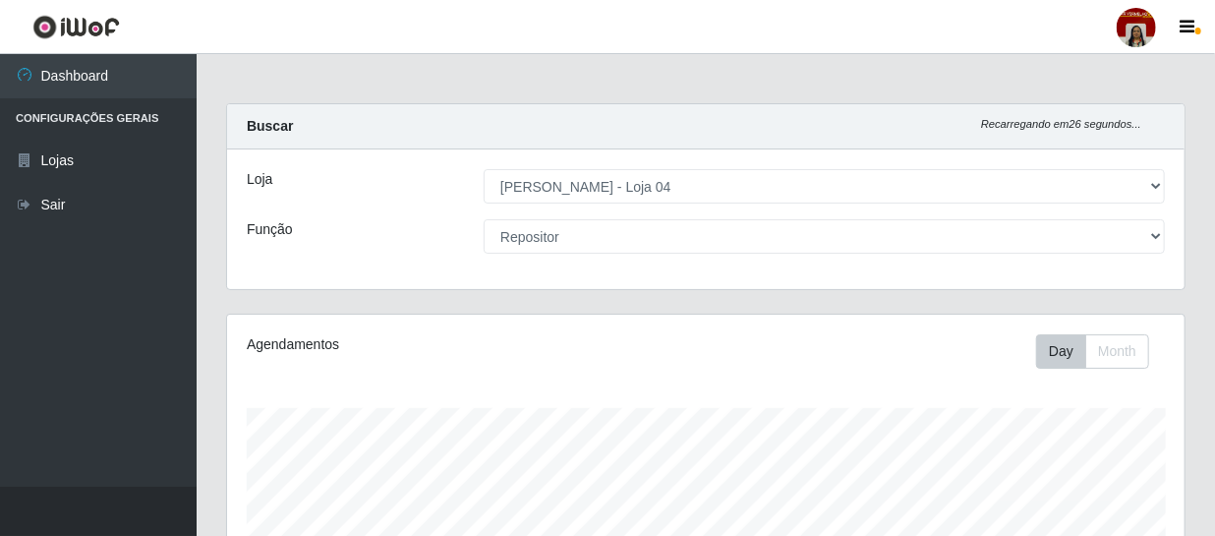
click at [651, 215] on div "Loja [Selecione...] Mar Vermelho - Loja 04 Função [Selecione...] ASG ASG + ASG …" at bounding box center [706, 219] width 958 height 140
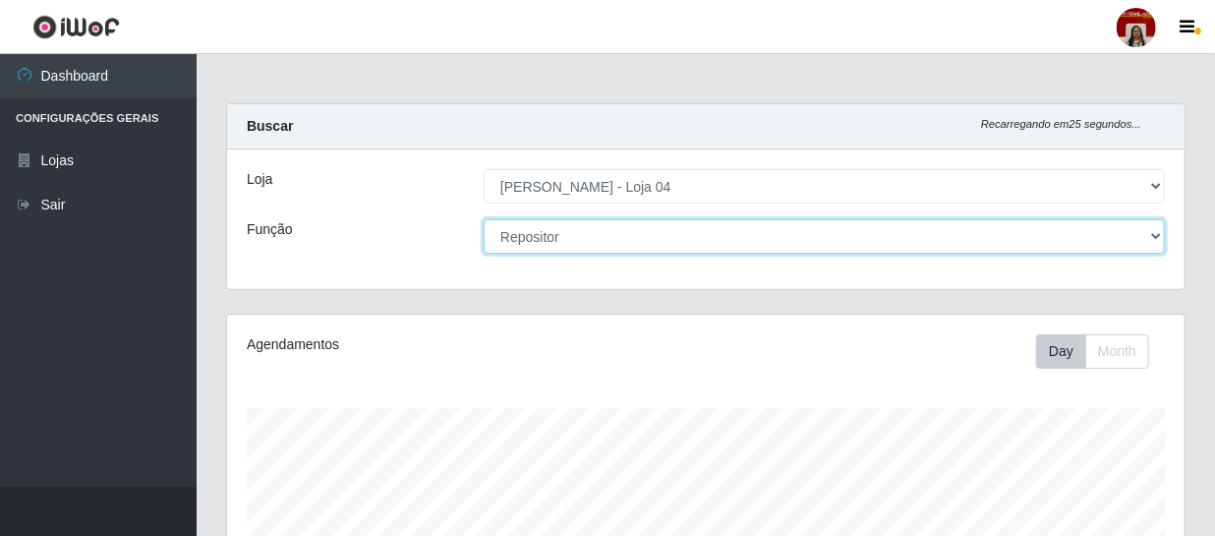
click at [651, 230] on select "[Selecione...] ASG ASG + ASG ++ Auxiliar de Depósito Auxiliar de Depósito + Aux…" at bounding box center [824, 236] width 681 height 34
select select "[Selecione...]"
click at [484, 219] on select "[Selecione...] ASG ASG + ASG ++ Auxiliar de Depósito Auxiliar de Depósito + Aux…" at bounding box center [824, 236] width 681 height 34
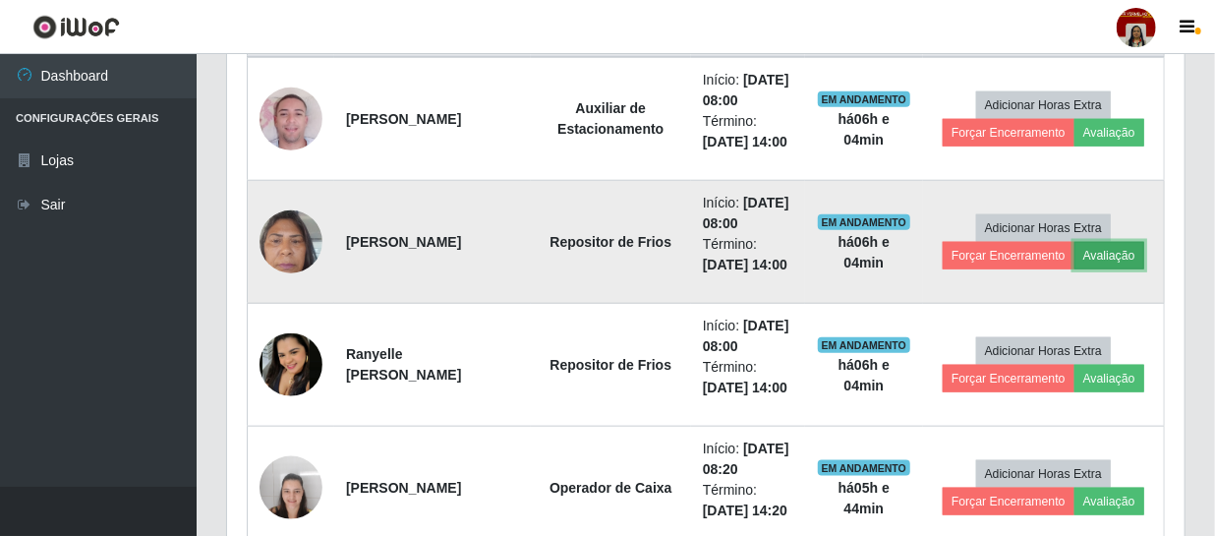
click at [1133, 269] on button "Avaliação" at bounding box center [1110, 256] width 70 height 28
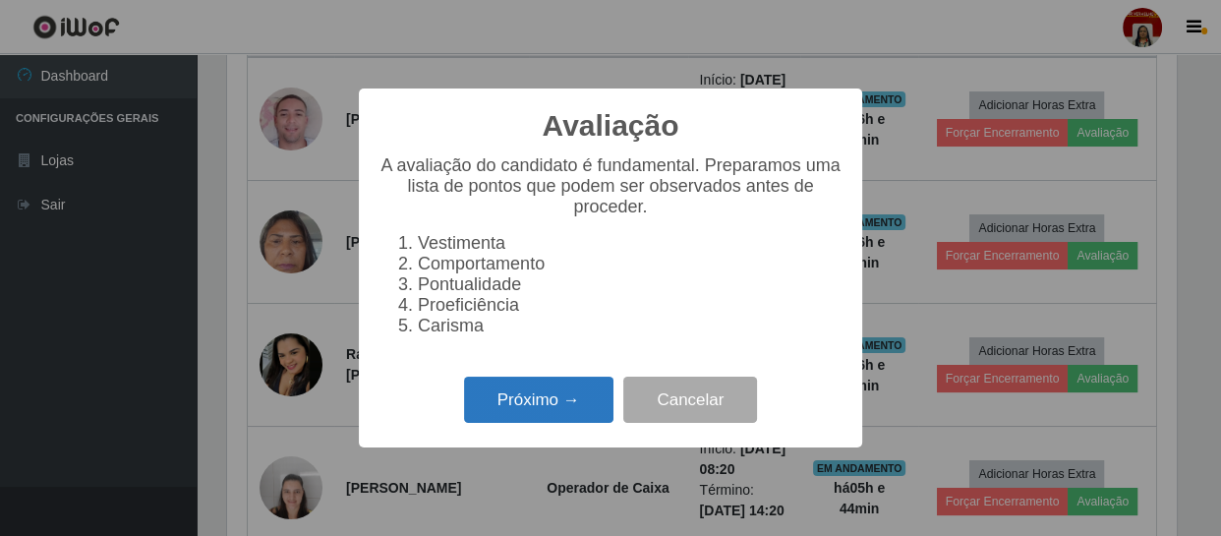
click at [545, 419] on button "Próximo →" at bounding box center [538, 400] width 149 height 46
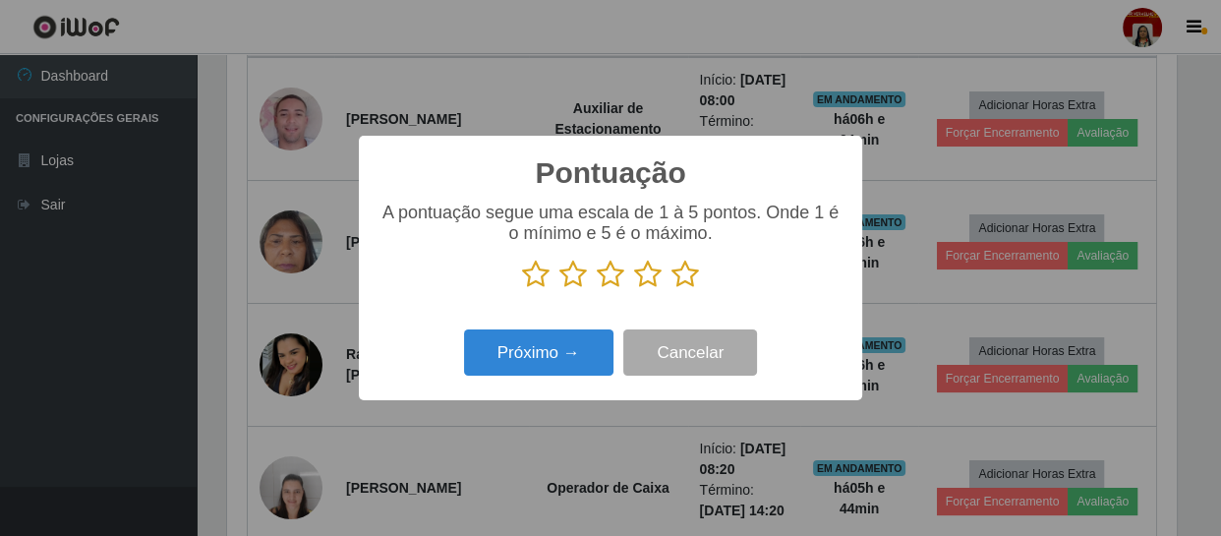
click at [682, 275] on icon at bounding box center [686, 274] width 28 height 29
click at [672, 289] on input "radio" at bounding box center [672, 289] width 0 height 0
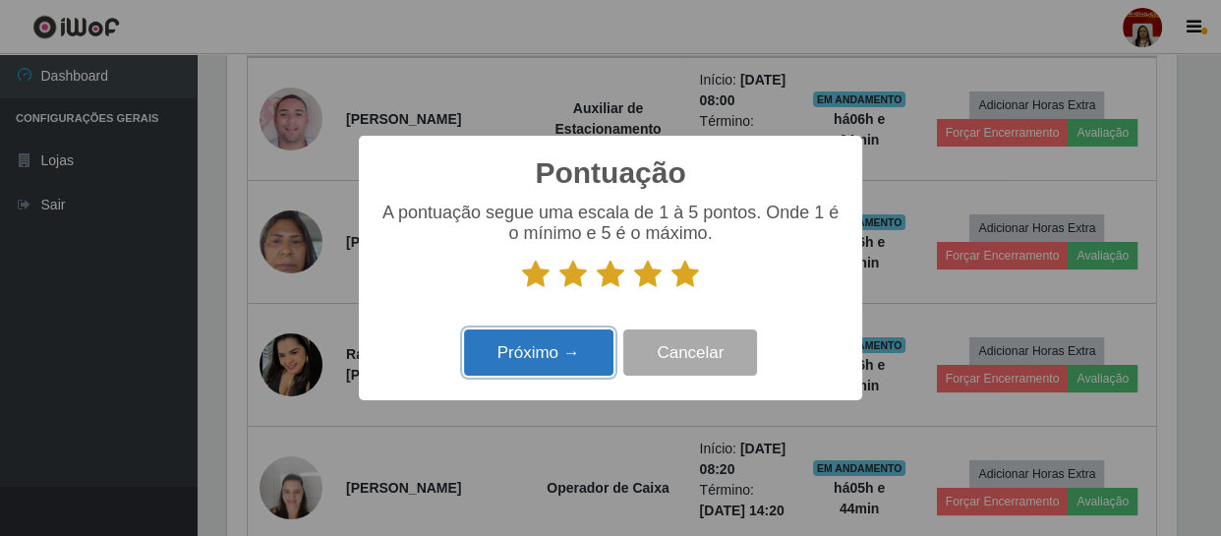
click at [582, 354] on button "Próximo →" at bounding box center [538, 352] width 149 height 46
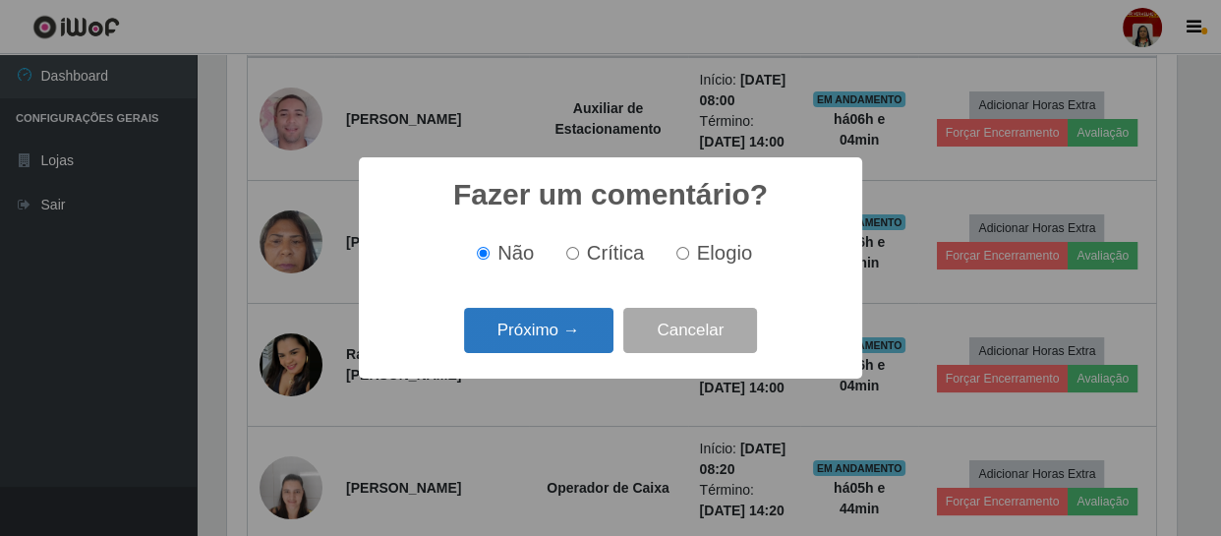
click at [583, 333] on button "Próximo →" at bounding box center [538, 331] width 149 height 46
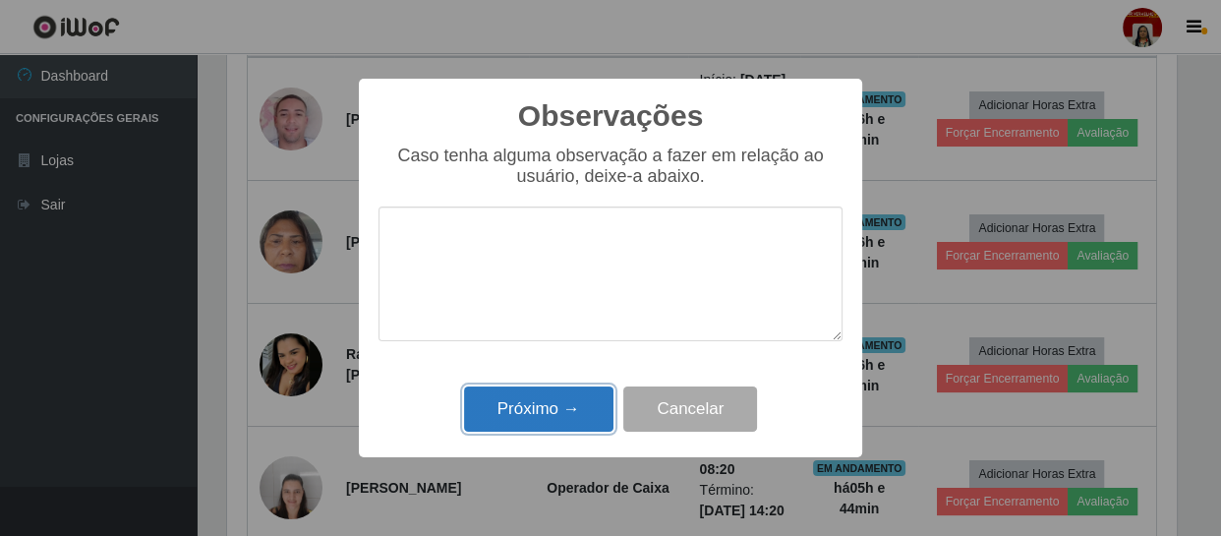
click at [569, 405] on button "Próximo →" at bounding box center [538, 409] width 149 height 46
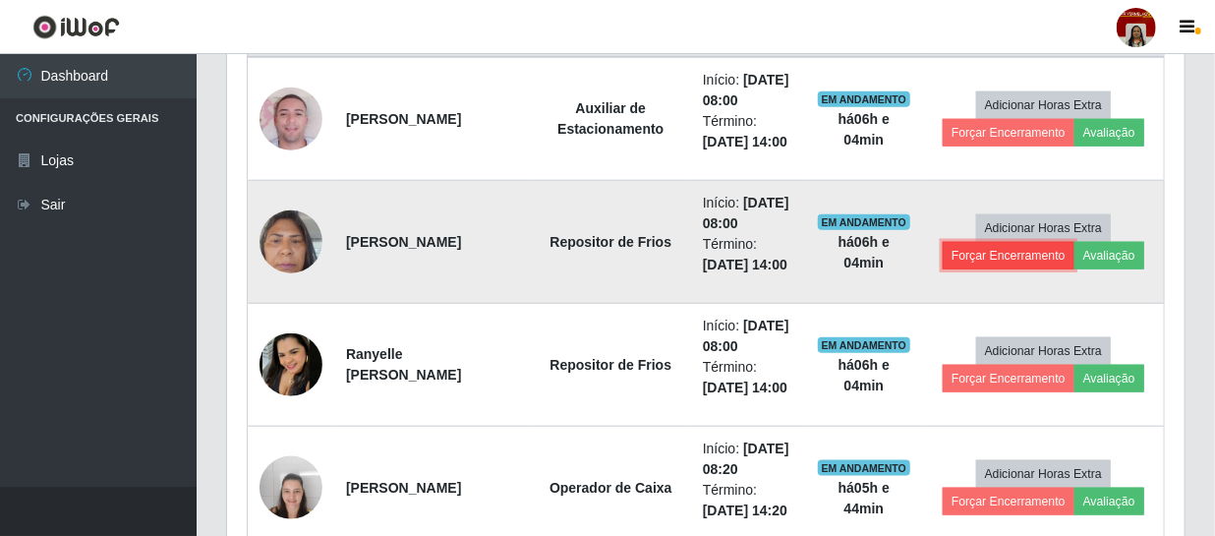
click at [995, 269] on button "Forçar Encerramento" at bounding box center [1009, 256] width 132 height 28
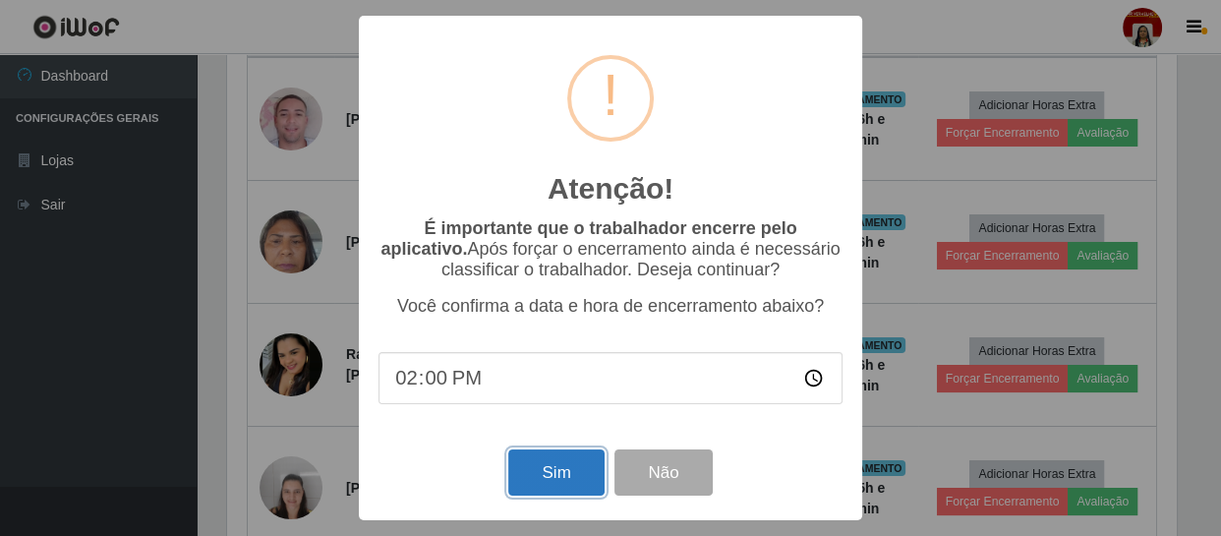
click at [559, 470] on button "Sim" at bounding box center [555, 472] width 95 height 46
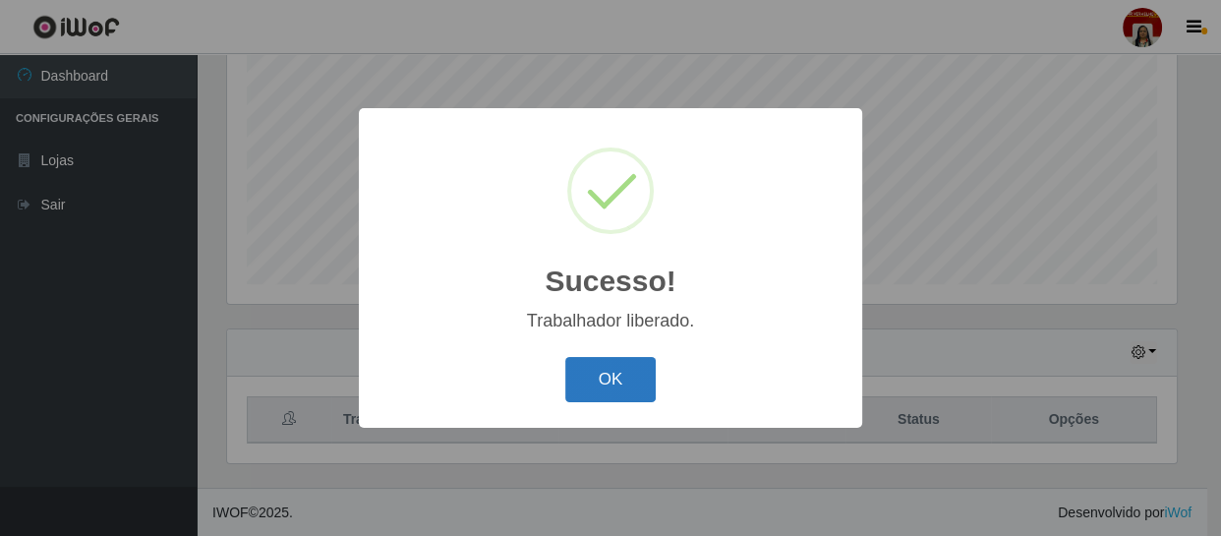
click at [600, 388] on button "OK" at bounding box center [610, 380] width 91 height 46
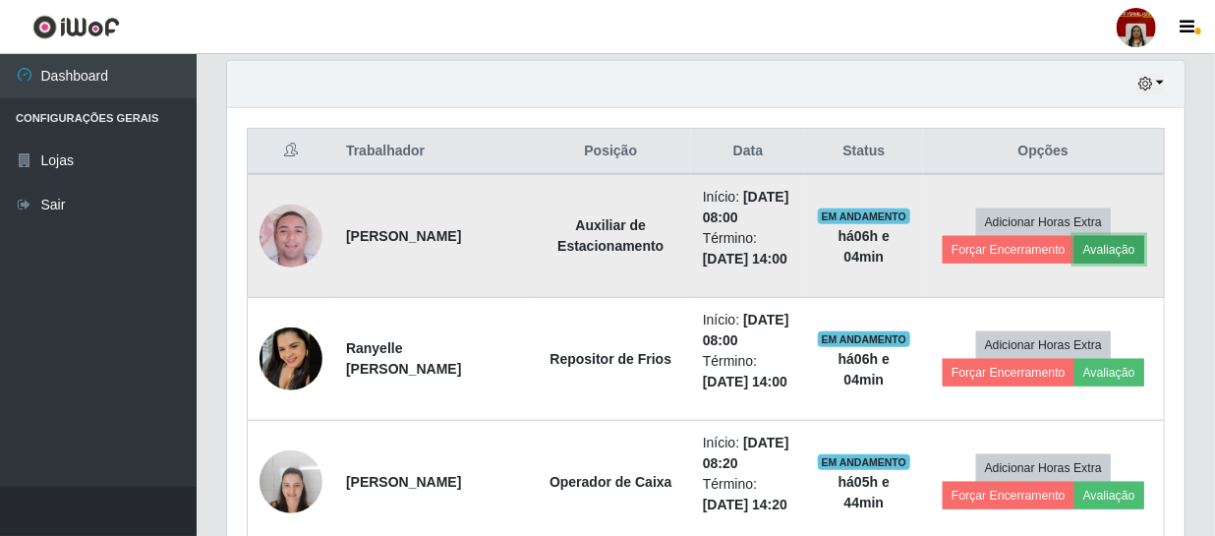
click at [1119, 264] on button "Avaliação" at bounding box center [1110, 250] width 70 height 28
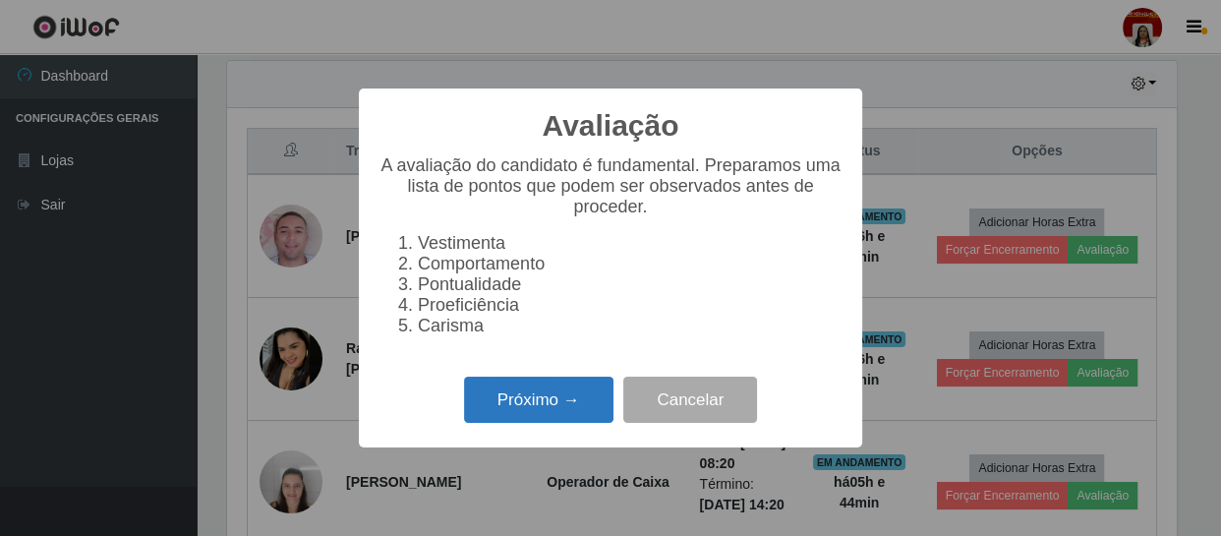
click at [580, 409] on button "Próximo →" at bounding box center [538, 400] width 149 height 46
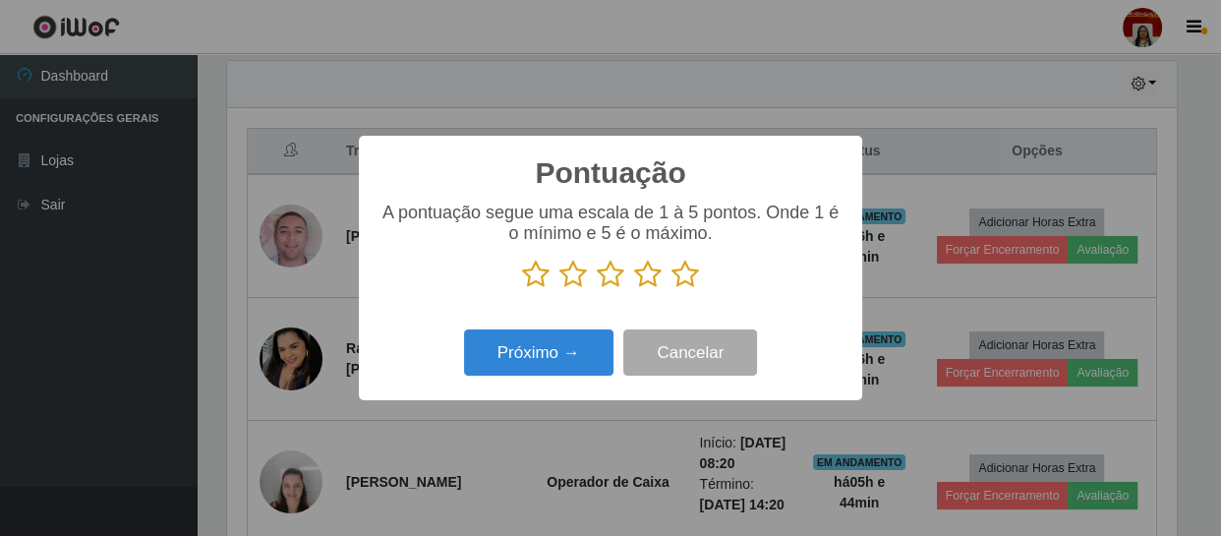
click at [683, 277] on icon at bounding box center [686, 274] width 28 height 29
click at [672, 289] on input "radio" at bounding box center [672, 289] width 0 height 0
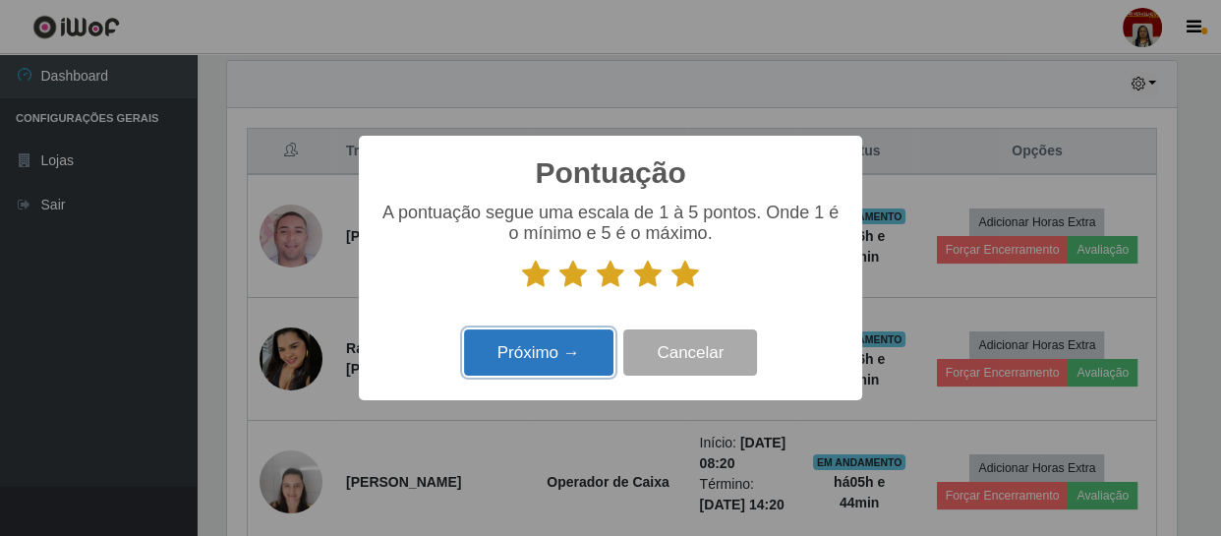
click at [571, 357] on button "Próximo →" at bounding box center [538, 352] width 149 height 46
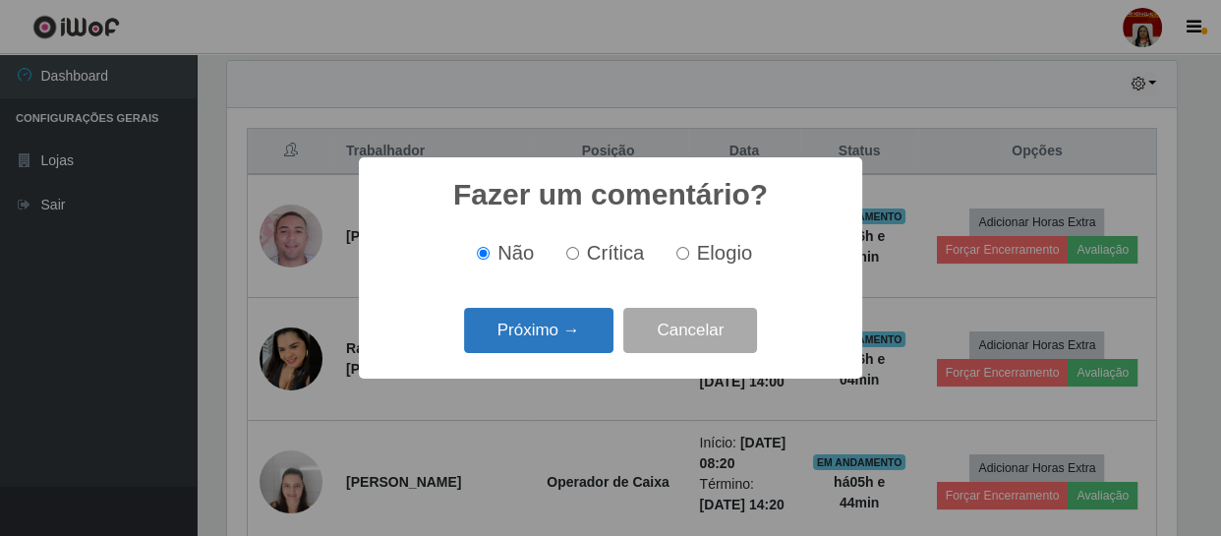
click at [584, 339] on button "Próximo →" at bounding box center [538, 331] width 149 height 46
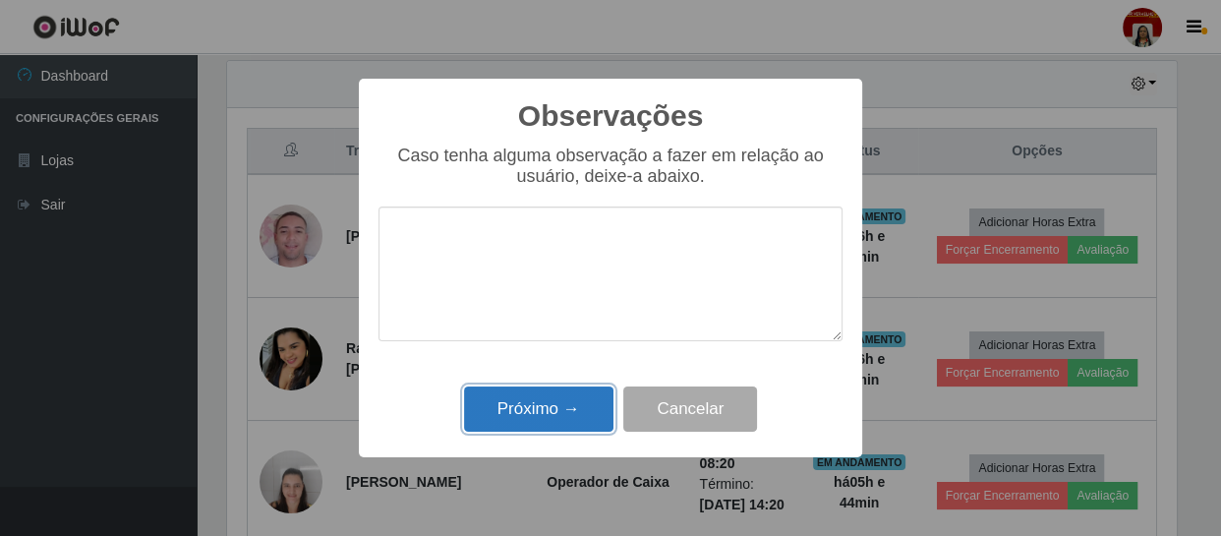
click at [580, 401] on button "Próximo →" at bounding box center [538, 409] width 149 height 46
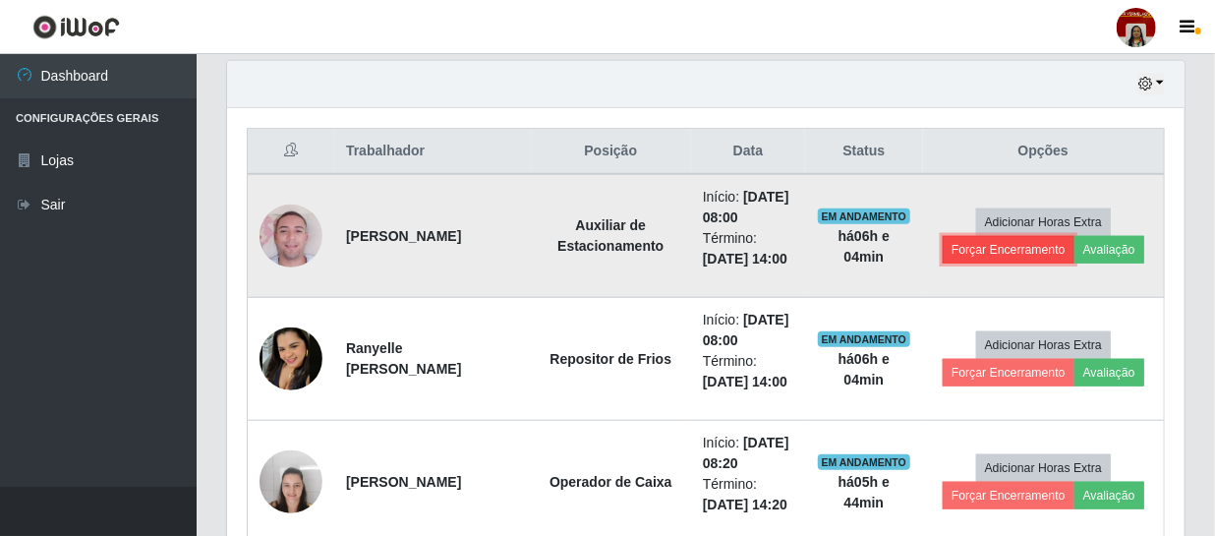
click at [969, 264] on button "Forçar Encerramento" at bounding box center [1009, 250] width 132 height 28
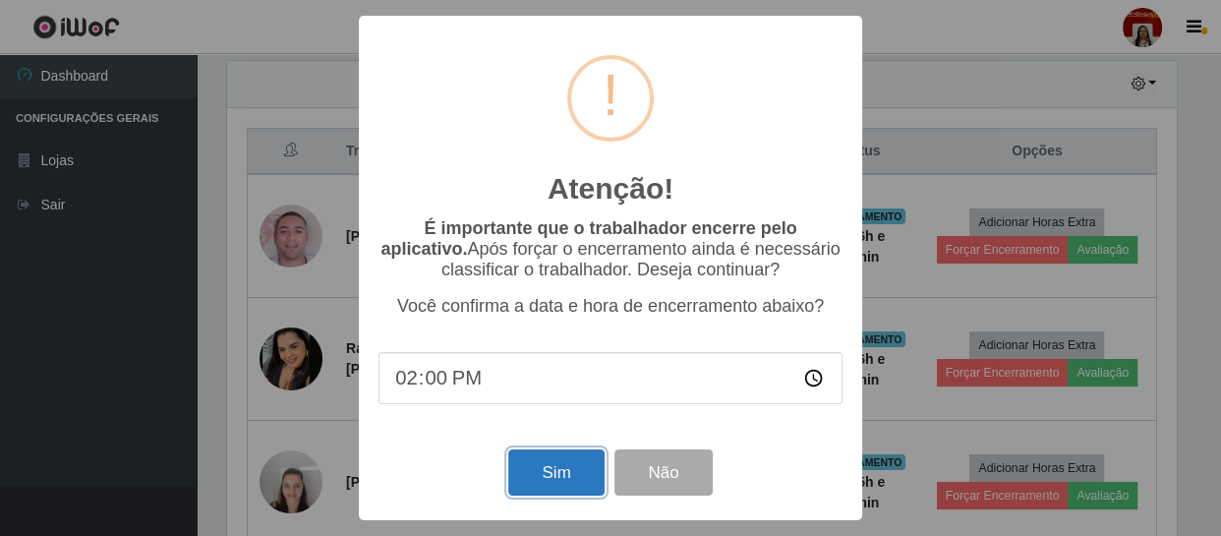
click at [548, 475] on button "Sim" at bounding box center [555, 472] width 95 height 46
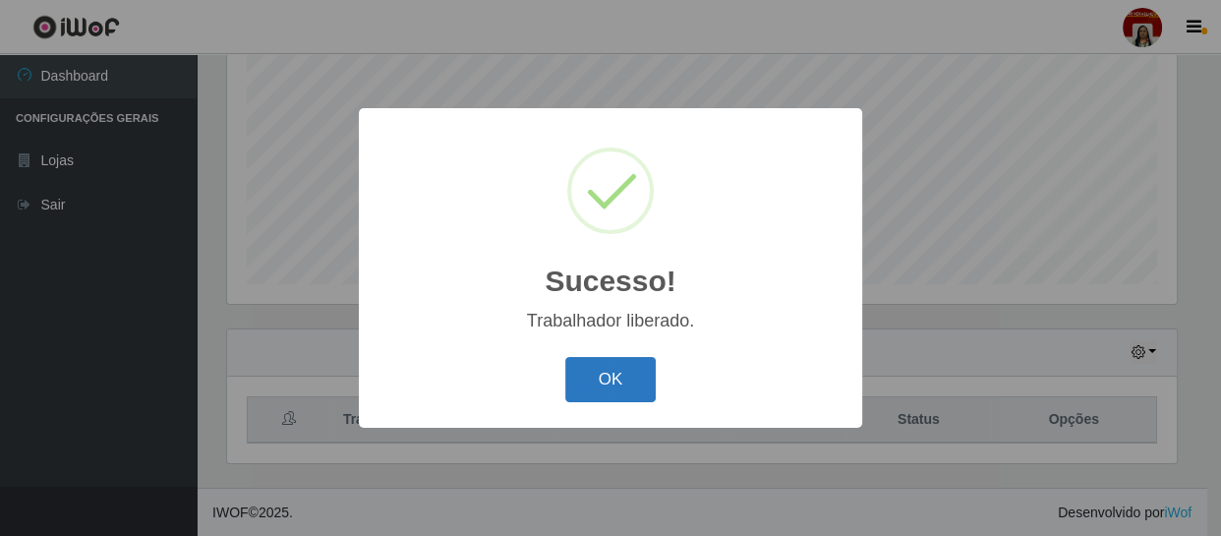
click at [630, 388] on button "OK" at bounding box center [610, 380] width 91 height 46
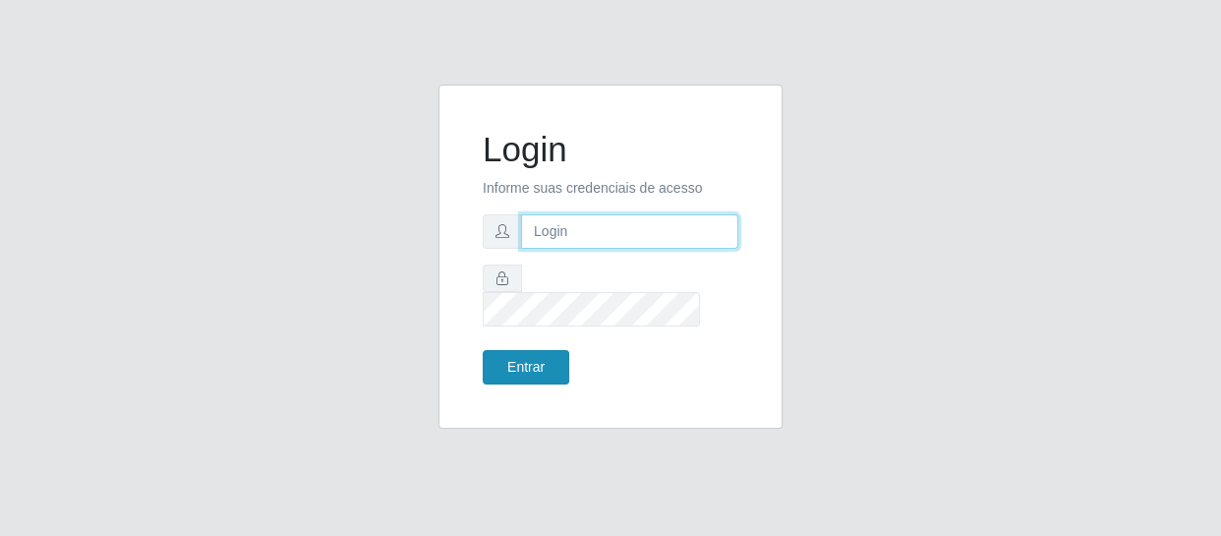
type input "[EMAIL_ADDRESS][DOMAIN_NAME]"
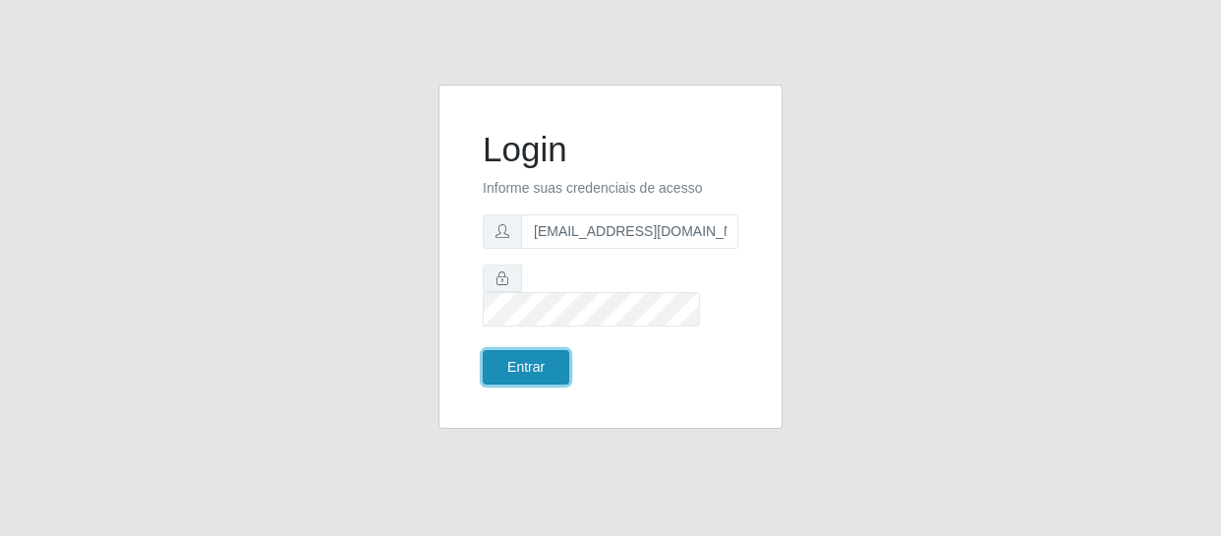
click at [547, 360] on button "Entrar" at bounding box center [526, 367] width 87 height 34
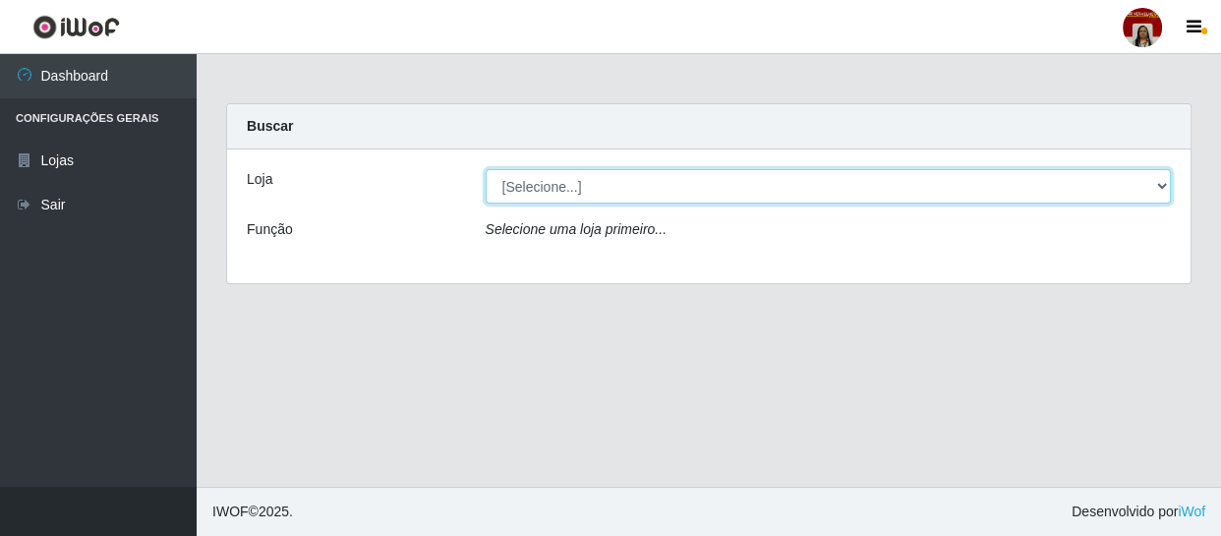
click at [1155, 186] on select "[Selecione...] Mar Vermelho - Loja 04" at bounding box center [829, 186] width 686 height 34
select select "251"
click at [486, 169] on select "[Selecione...] Mar Vermelho - Loja 04" at bounding box center [829, 186] width 686 height 34
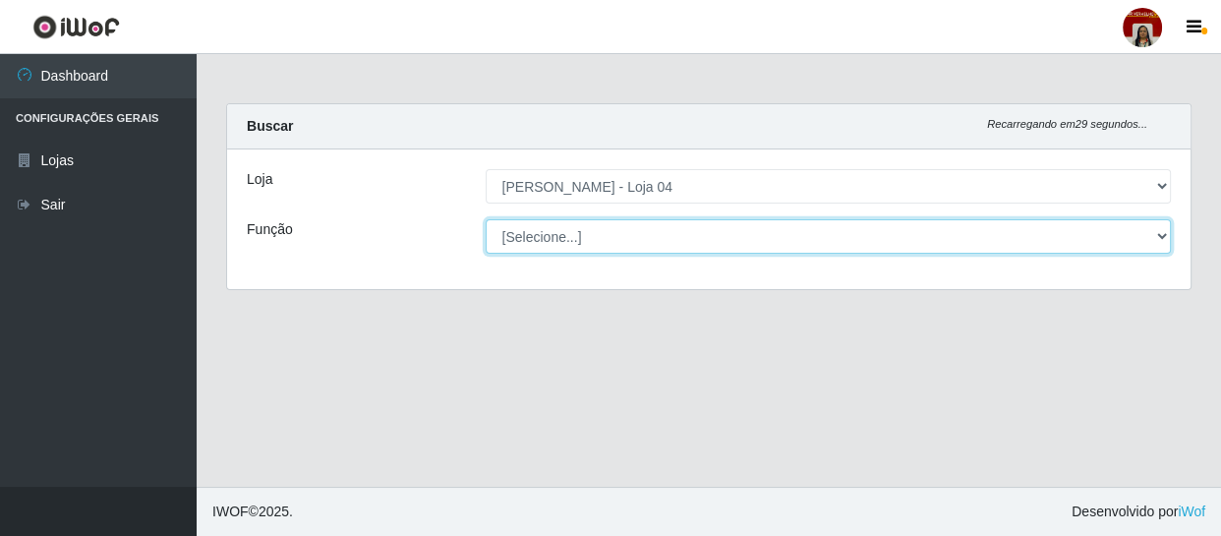
click at [1146, 248] on select "[Selecione...] ASG ASG + ASG ++ Auxiliar de Depósito Auxiliar de Depósito + Aux…" at bounding box center [829, 236] width 686 height 34
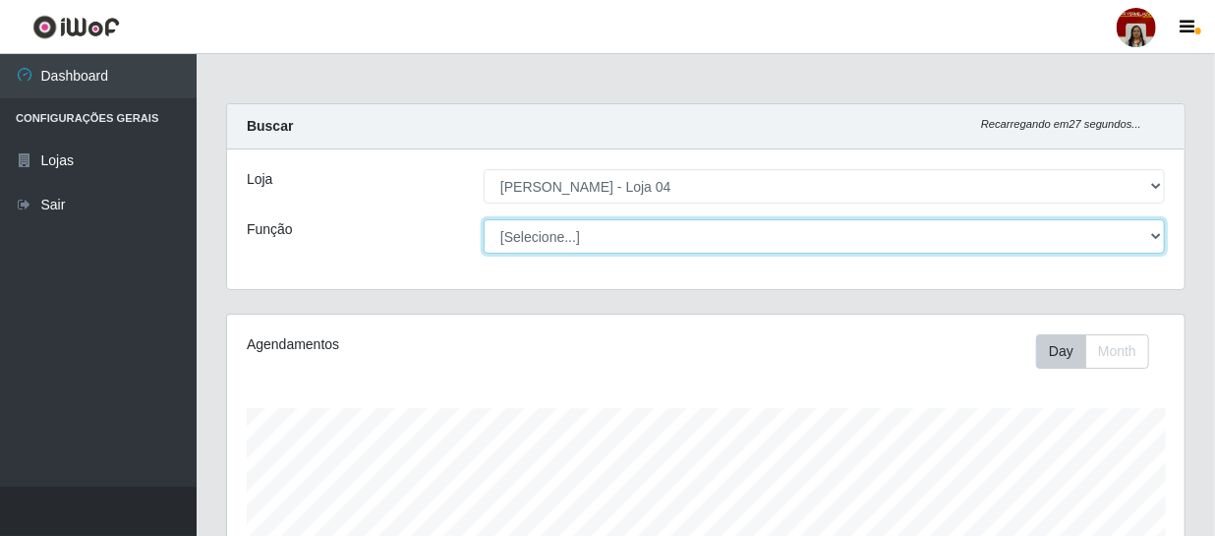
scroll to position [408, 958]
select select "22"
click at [484, 219] on select "[Selecione...] ASG ASG + ASG ++ Auxiliar de Depósito Auxiliar de Depósito + Aux…" at bounding box center [824, 236] width 681 height 34
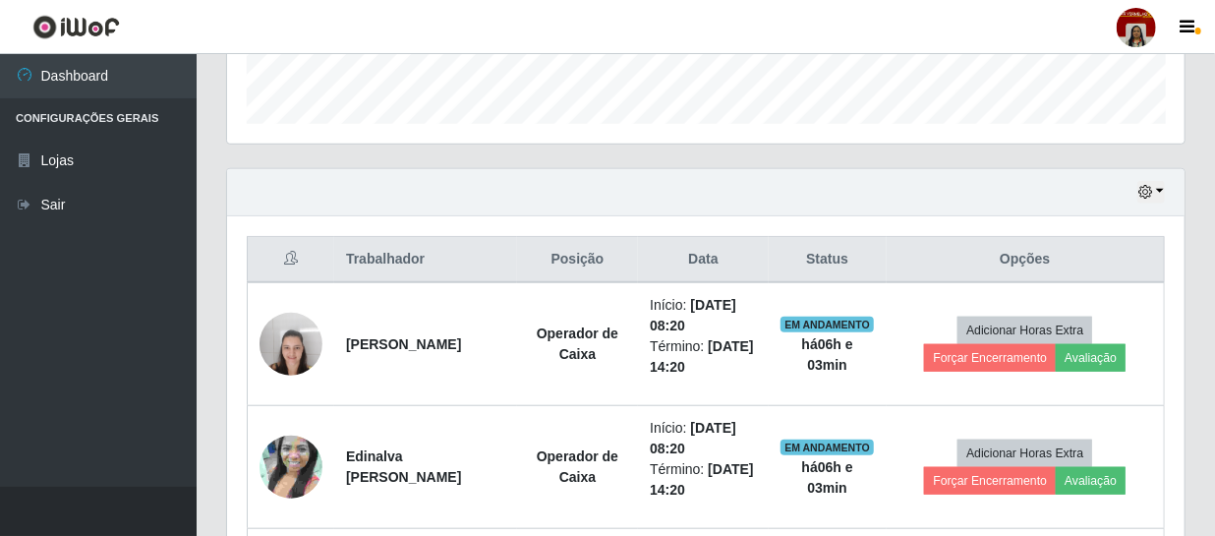
scroll to position [865, 0]
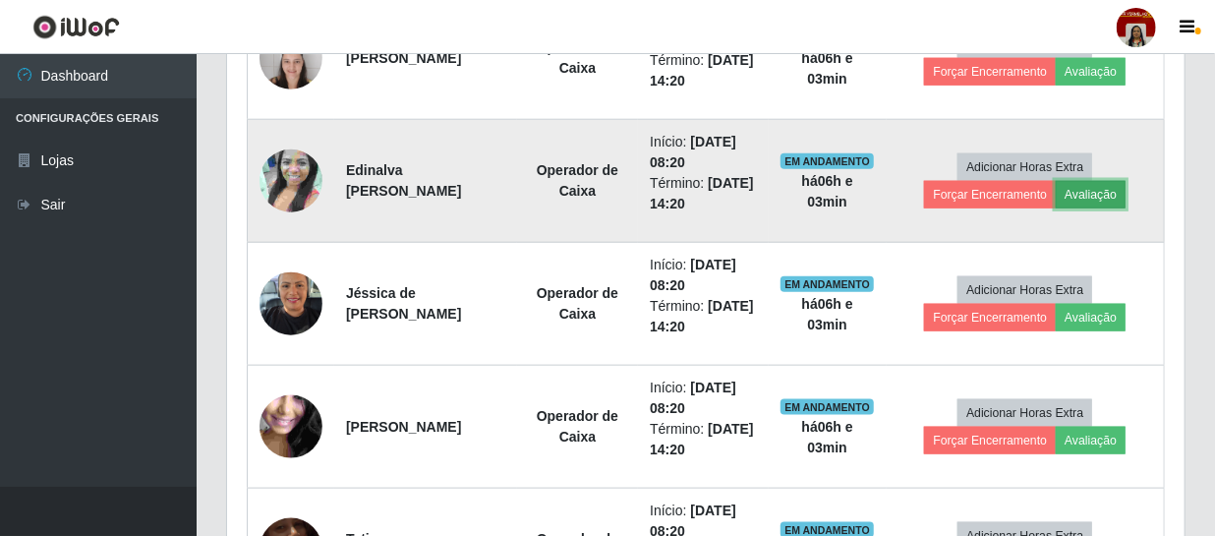
click at [1106, 186] on button "Avaliação" at bounding box center [1091, 195] width 70 height 28
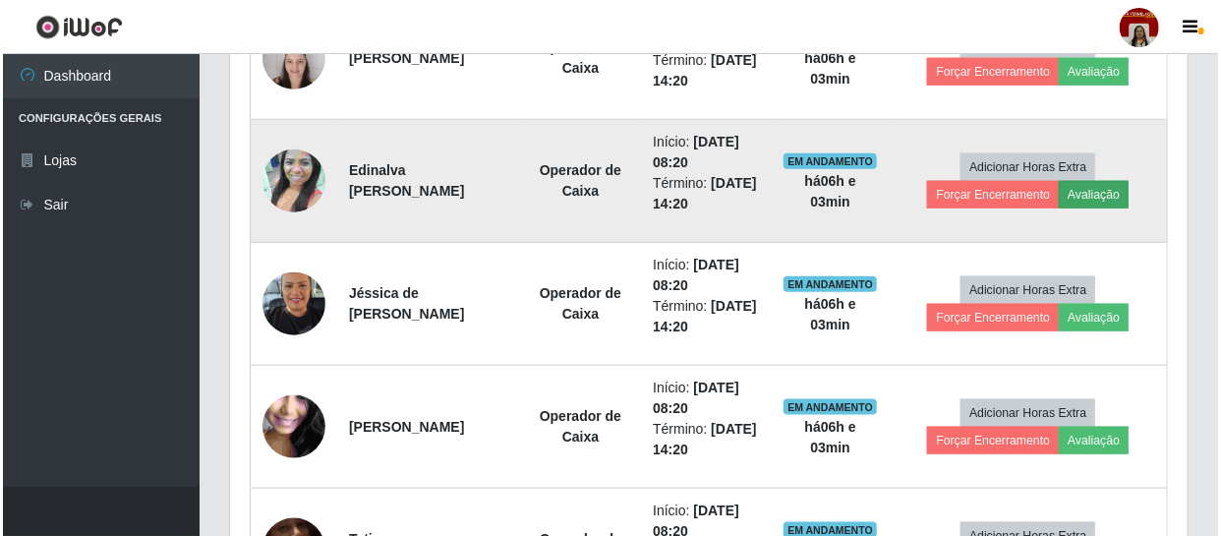
scroll to position [408, 949]
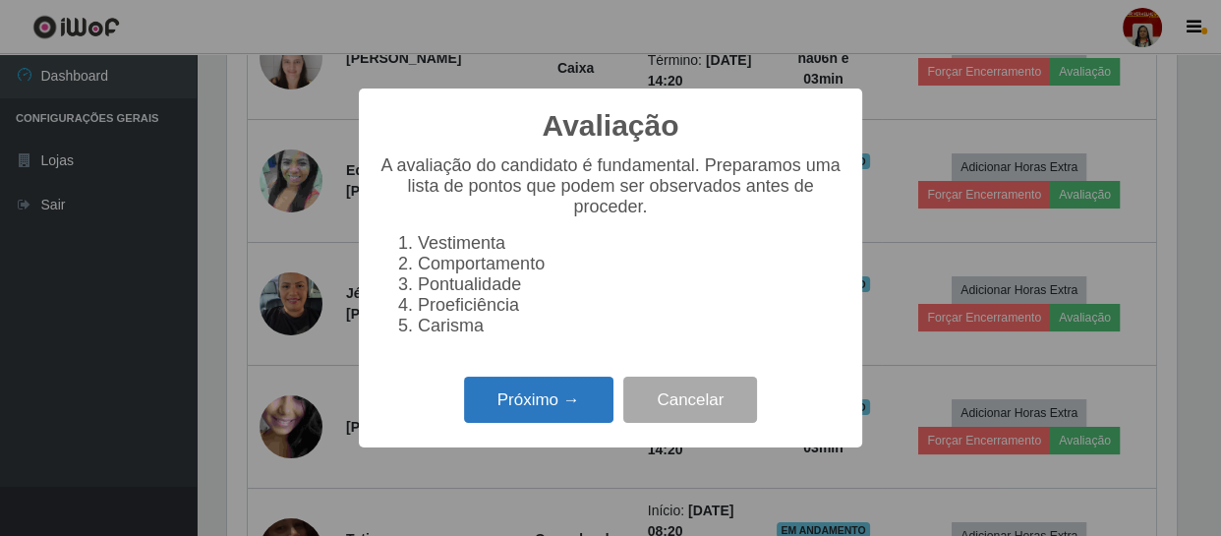
click at [528, 405] on button "Próximo →" at bounding box center [538, 400] width 149 height 46
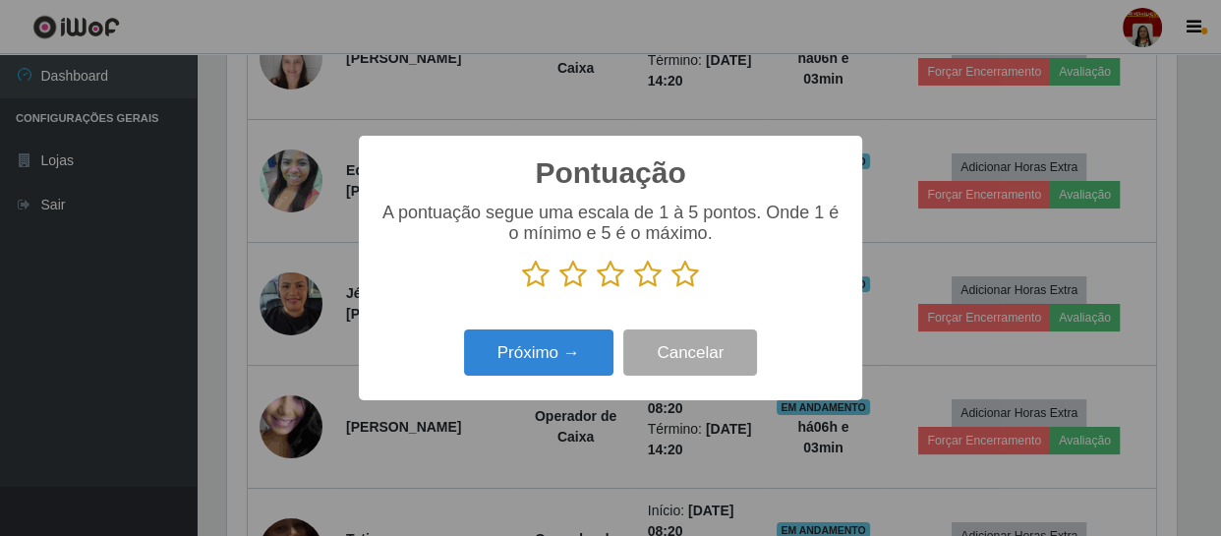
scroll to position [982854, 982312]
click at [691, 275] on icon at bounding box center [686, 274] width 28 height 29
click at [672, 289] on input "radio" at bounding box center [672, 289] width 0 height 0
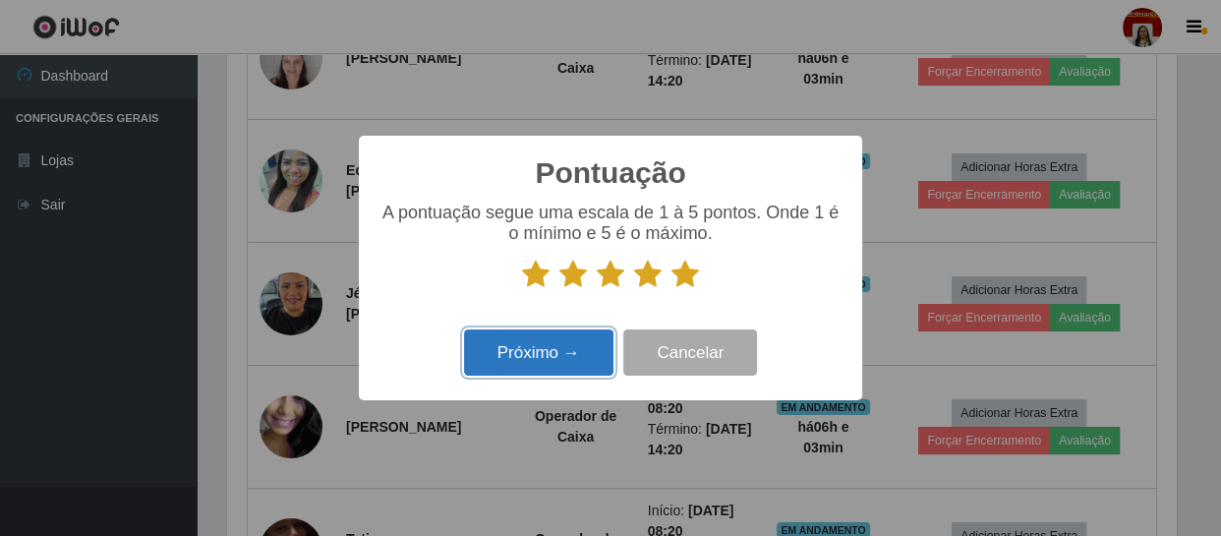
click at [578, 349] on button "Próximo →" at bounding box center [538, 352] width 149 height 46
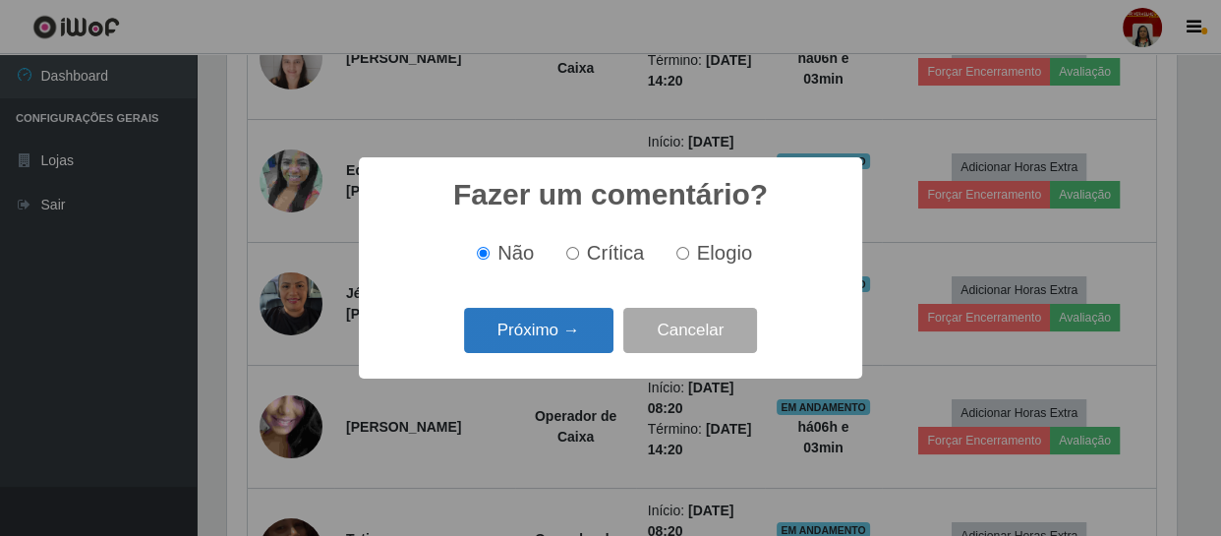
click at [577, 336] on button "Próximo →" at bounding box center [538, 331] width 149 height 46
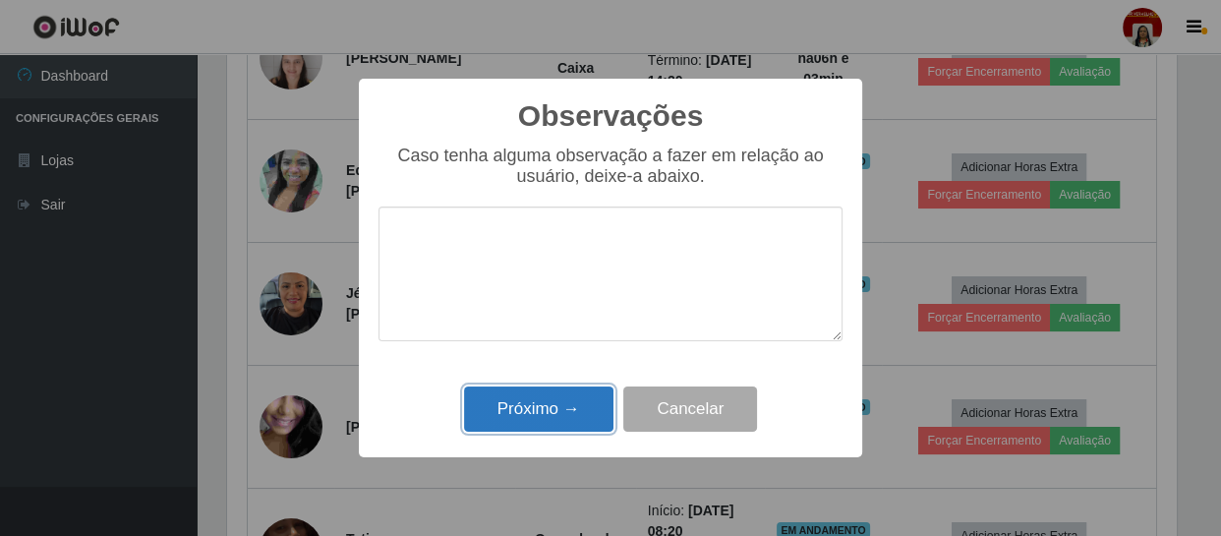
click at [553, 399] on button "Próximo →" at bounding box center [538, 409] width 149 height 46
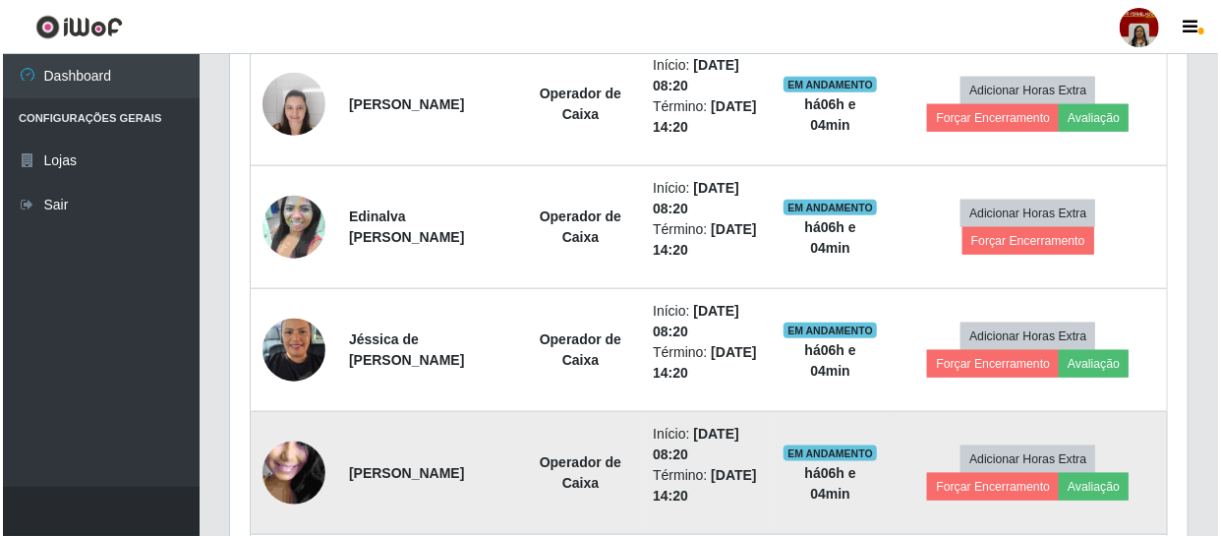
scroll to position [777, 0]
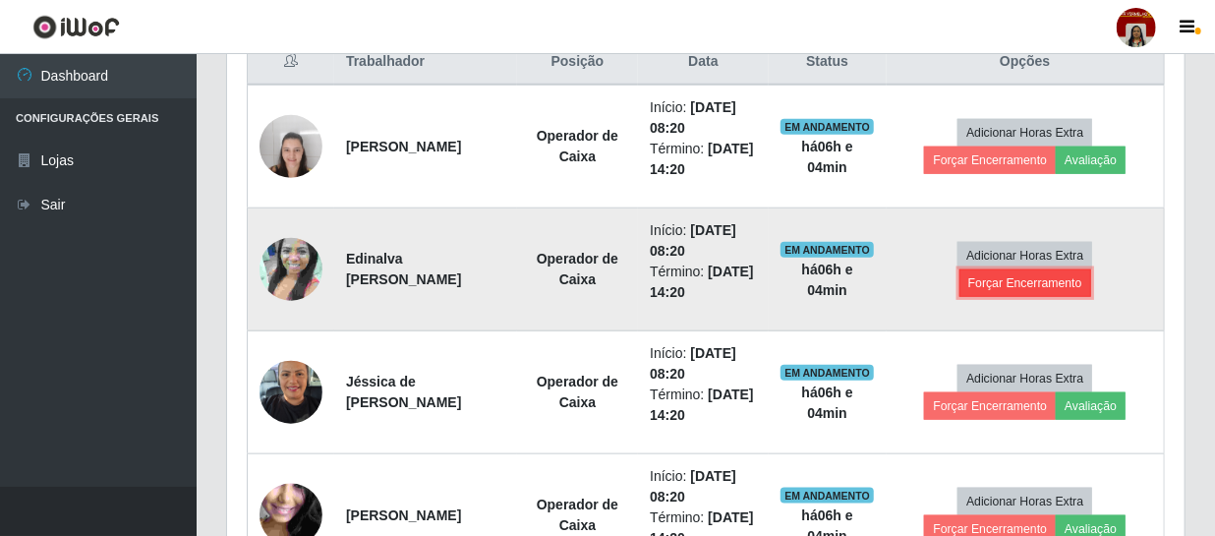
click at [1059, 280] on button "Forçar Encerramento" at bounding box center [1026, 283] width 132 height 28
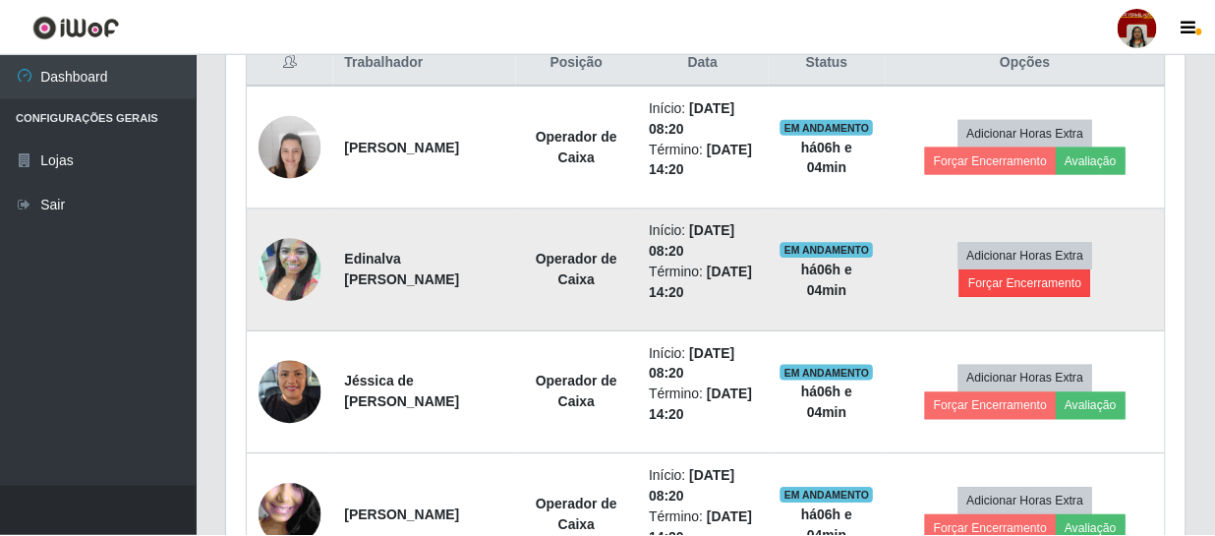
scroll to position [408, 949]
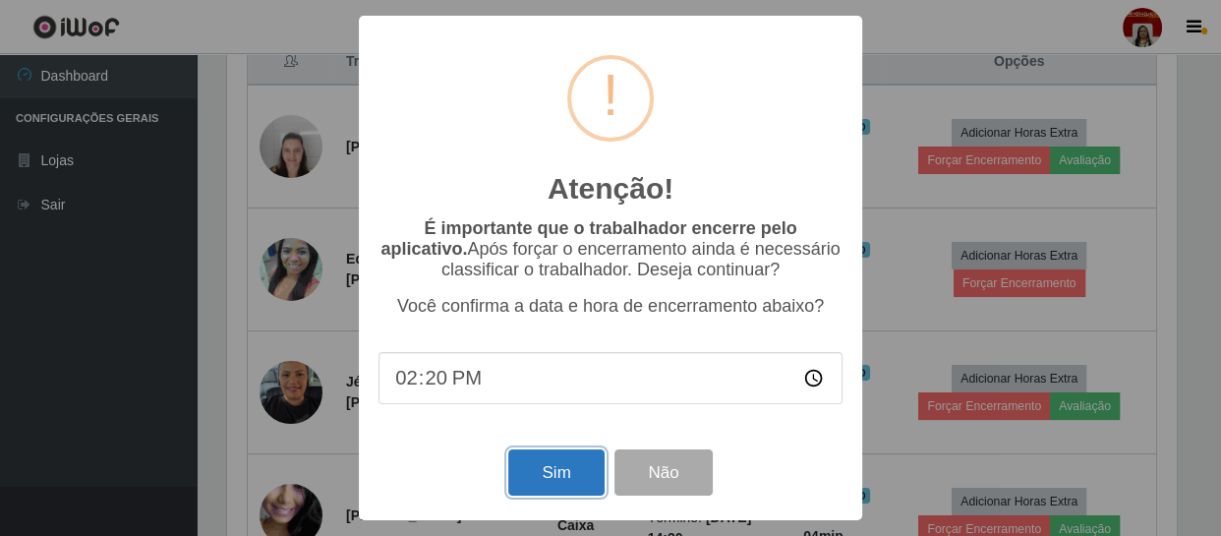
click at [576, 471] on button "Sim" at bounding box center [555, 472] width 95 height 46
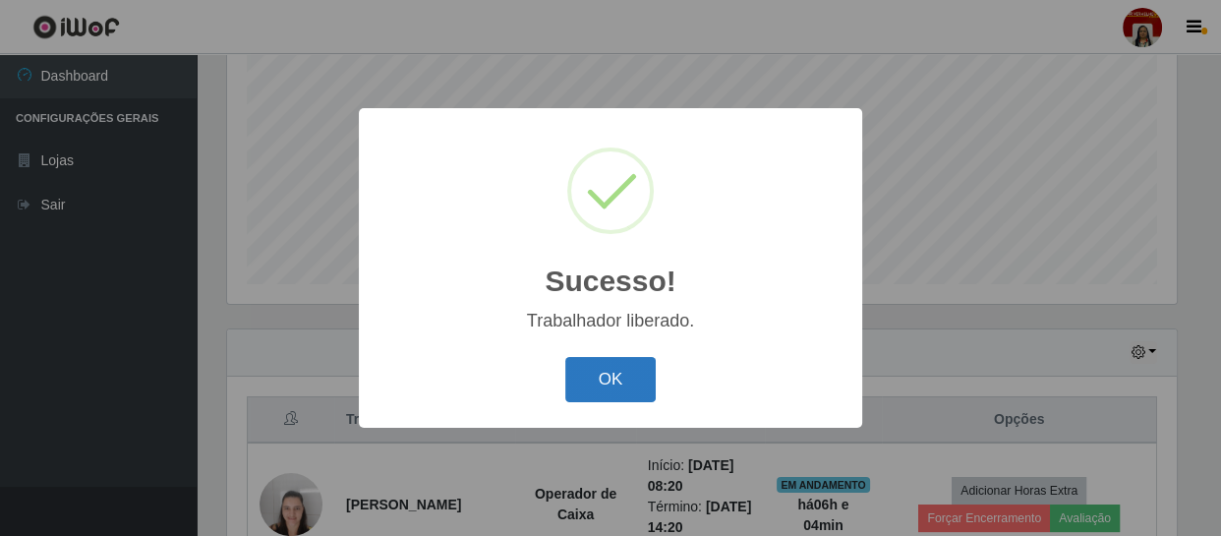
click at [608, 392] on button "OK" at bounding box center [610, 380] width 91 height 46
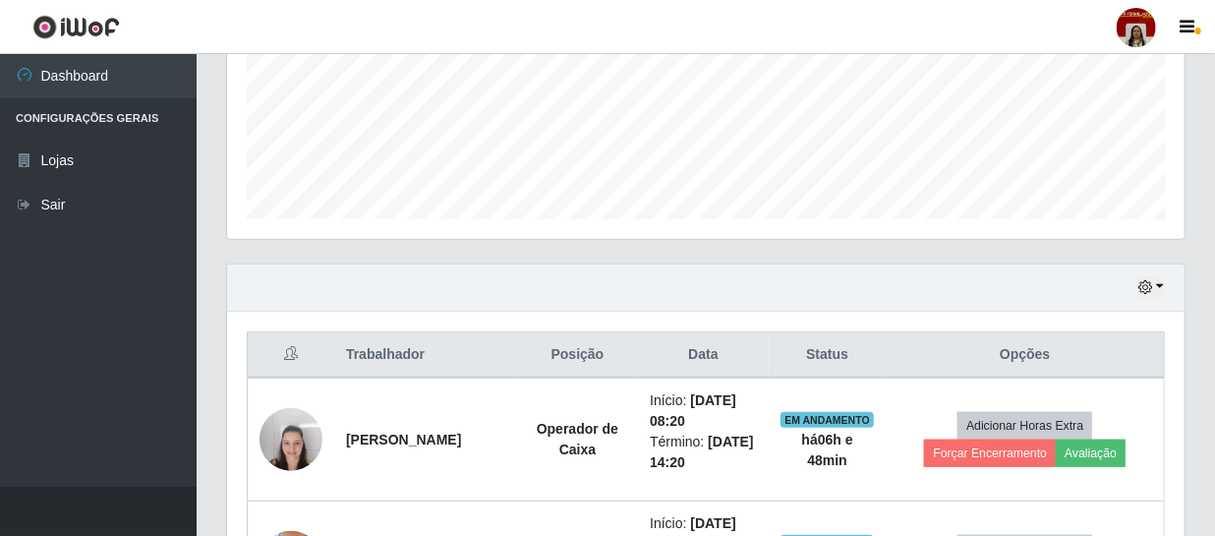
scroll to position [508, 0]
